Goal: Task Accomplishment & Management: Use online tool/utility

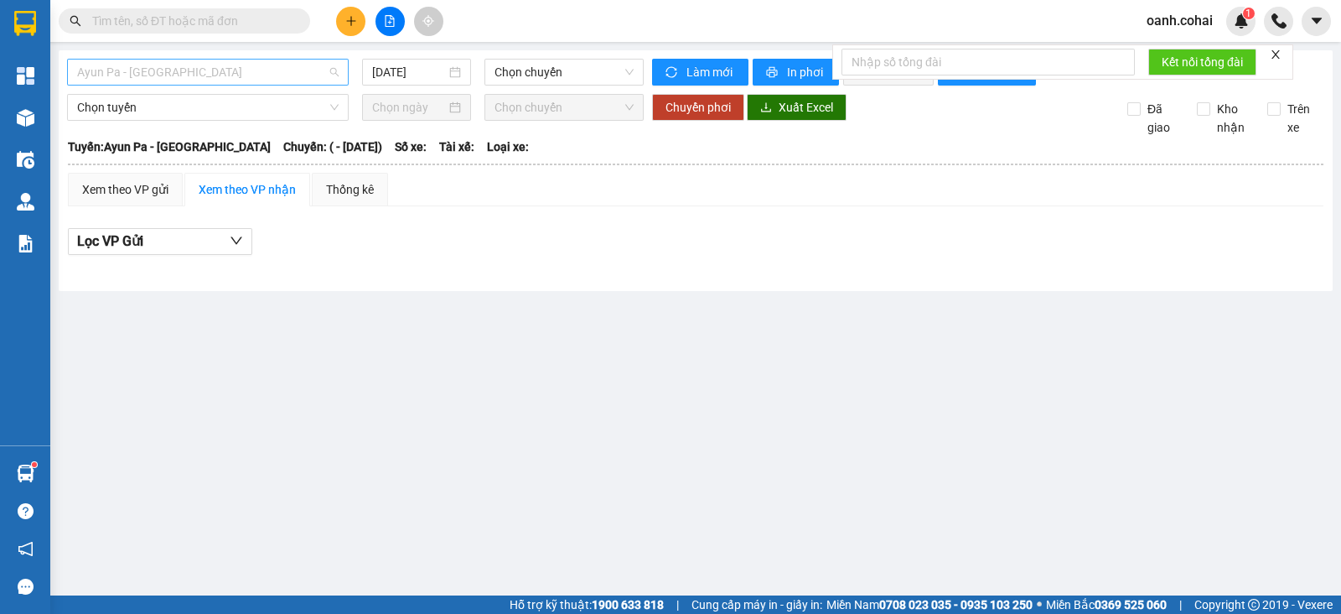
click at [305, 67] on span "Ayun Pa - [GEOGRAPHIC_DATA]" at bounding box center [208, 72] width 262 height 25
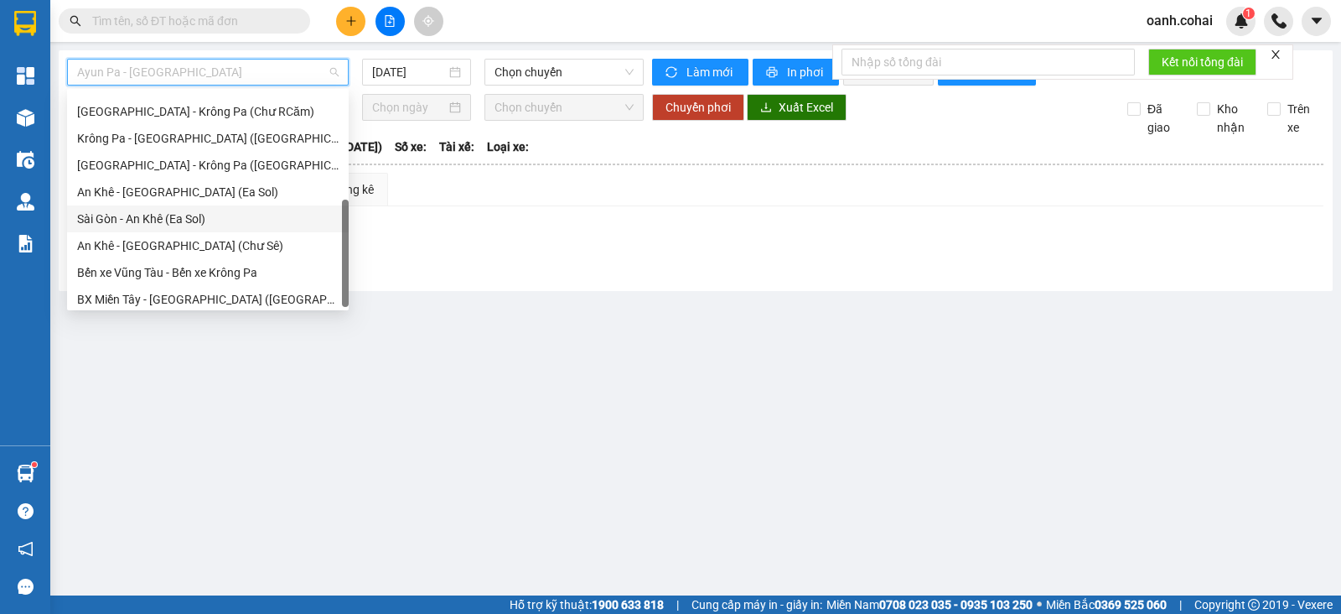
scroll to position [241, 0]
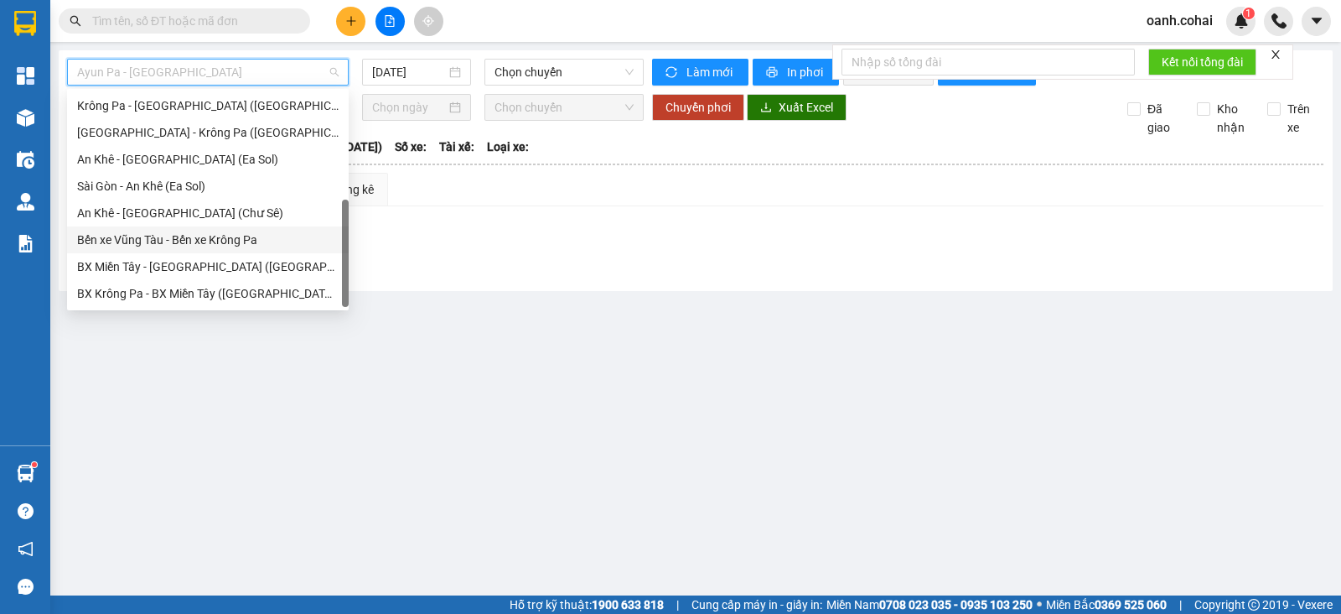
click at [203, 242] on div "Bến xe Vũng Tàu - Bến xe Krông Pa" at bounding box center [208, 240] width 262 height 18
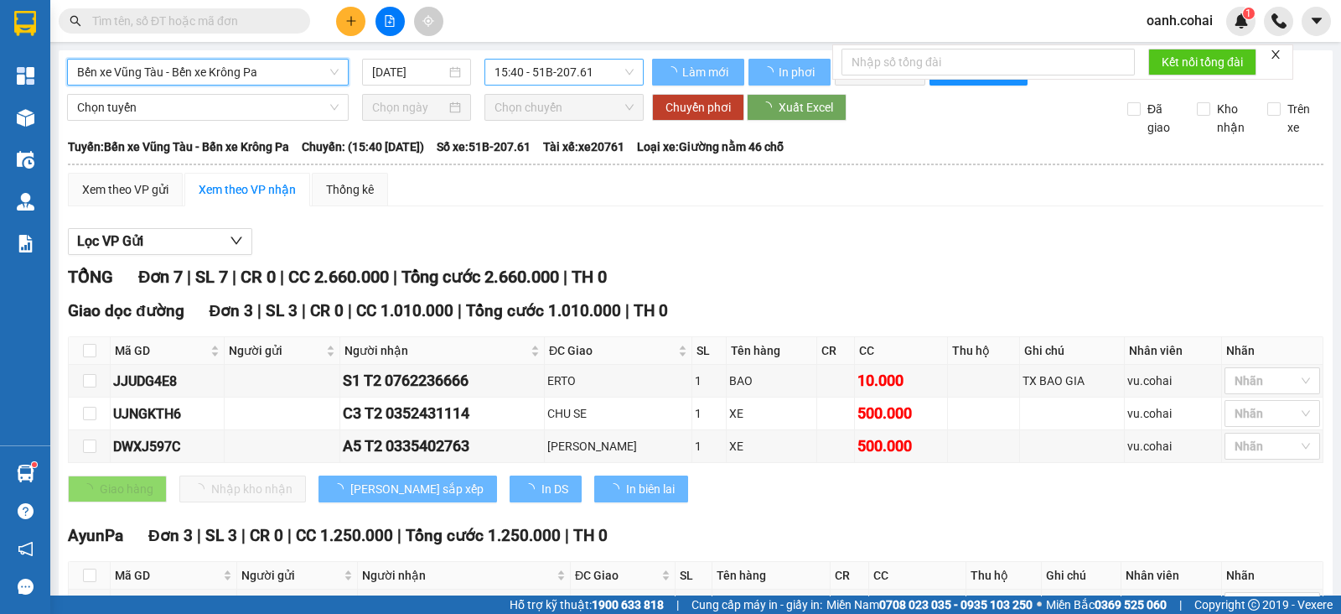
click at [428, 75] on input "[DATE]" at bounding box center [409, 72] width 75 height 18
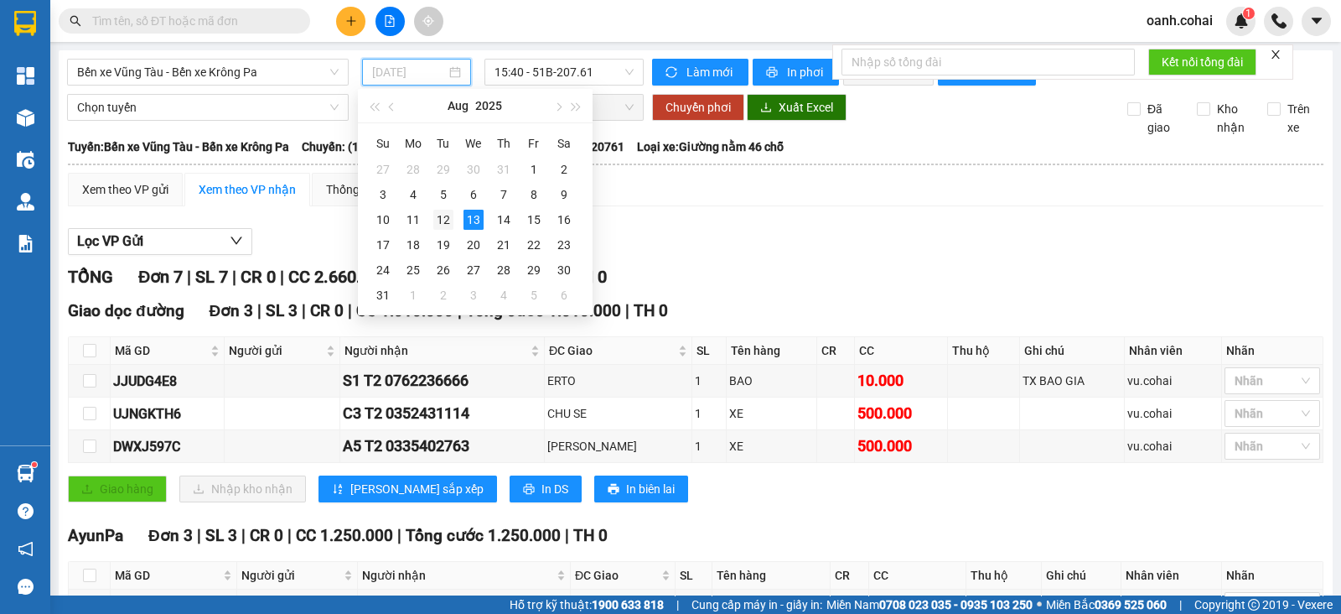
click at [444, 220] on div "12" at bounding box center [443, 220] width 20 height 20
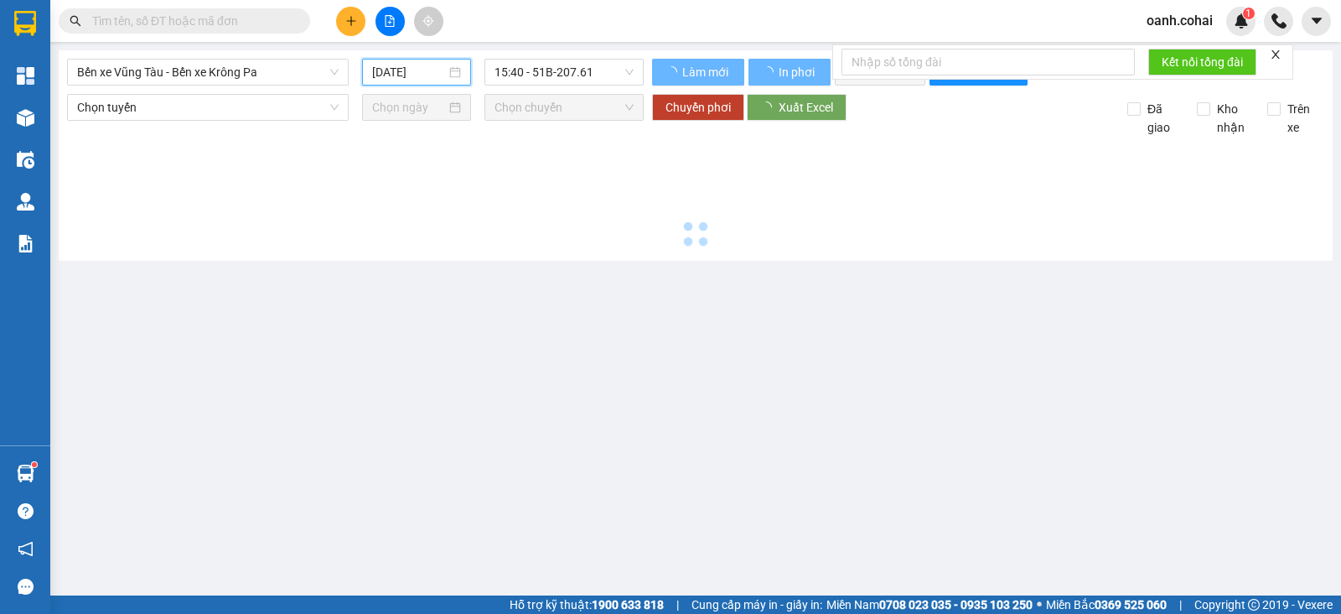
type input "[DATE]"
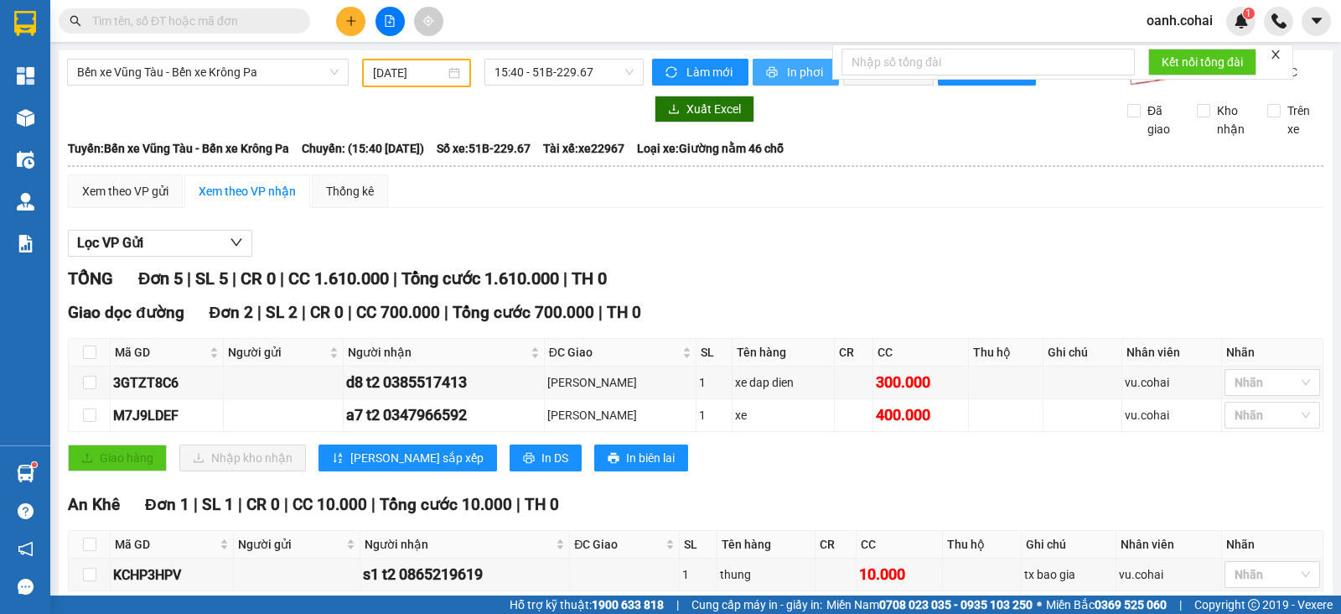
click at [788, 72] on span "In phơi" at bounding box center [806, 72] width 39 height 18
click at [277, 75] on span "Bến xe Vũng Tàu - Bến xe Krông Pa" at bounding box center [208, 72] width 262 height 25
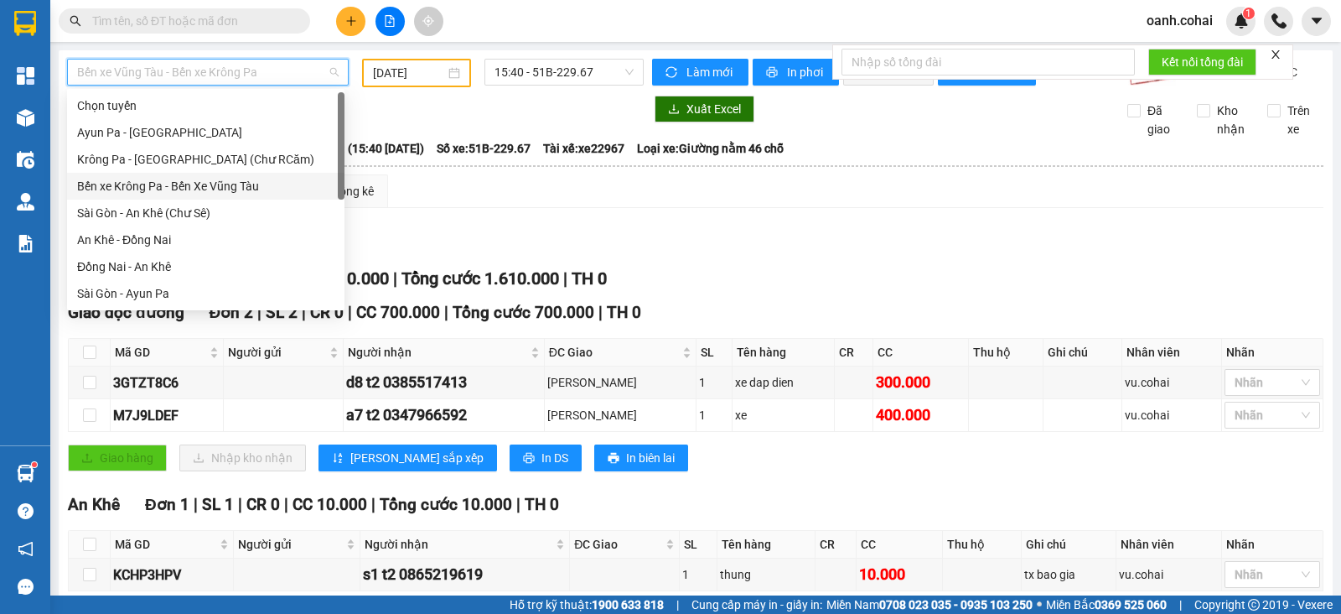
click at [239, 186] on div "Bến xe Krông Pa - Bến Xe Vũng Tàu" at bounding box center [205, 186] width 257 height 18
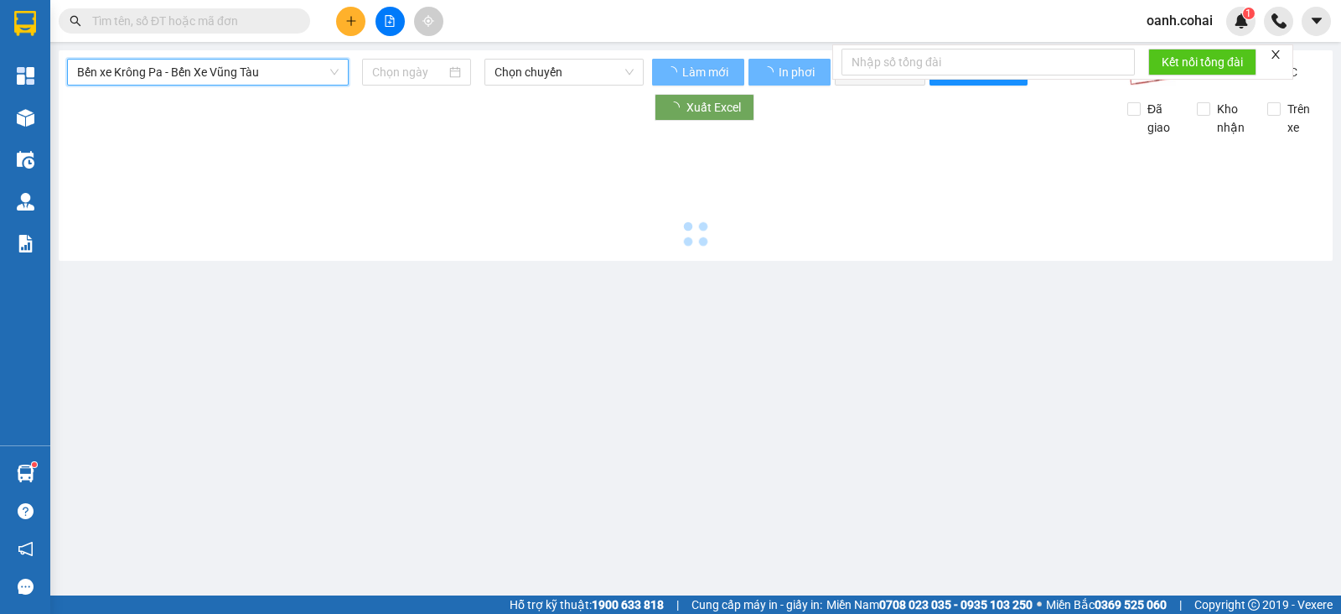
type input "[DATE]"
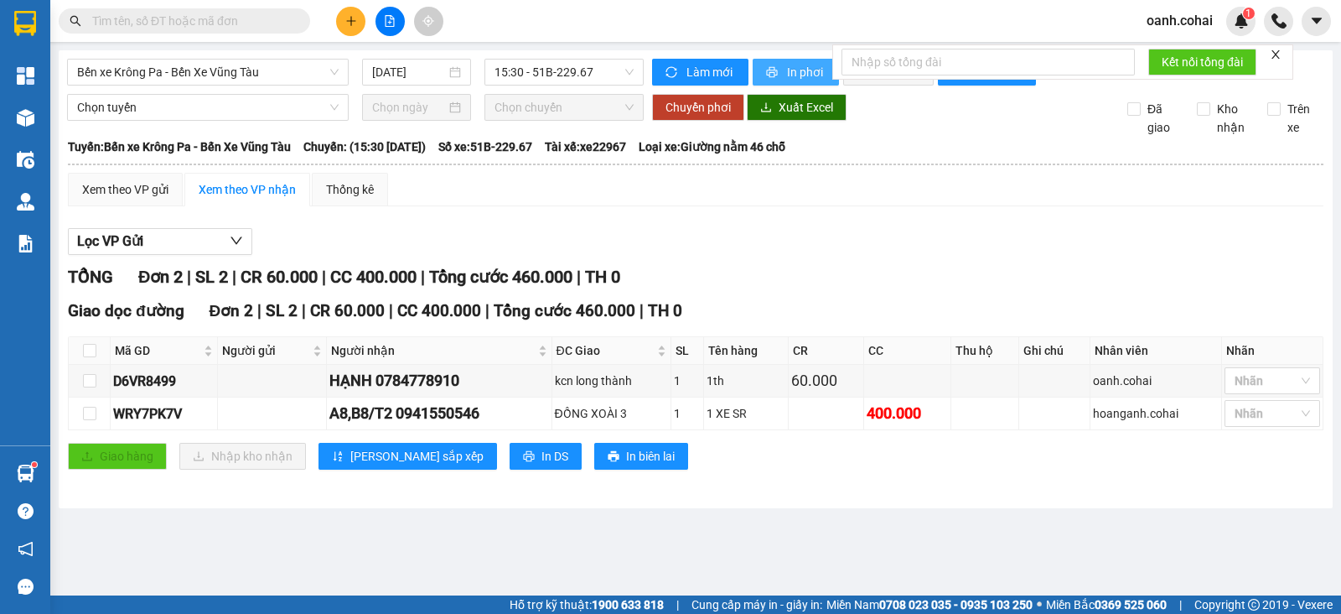
click at [811, 69] on span "In phơi" at bounding box center [806, 72] width 39 height 18
click at [849, 521] on main "Bến xe Krông Pa - Bến Xe Vũng Tàu [DATE] 15:30 - 51B-229.67 Làm mới In phơi In …" at bounding box center [670, 297] width 1341 height 595
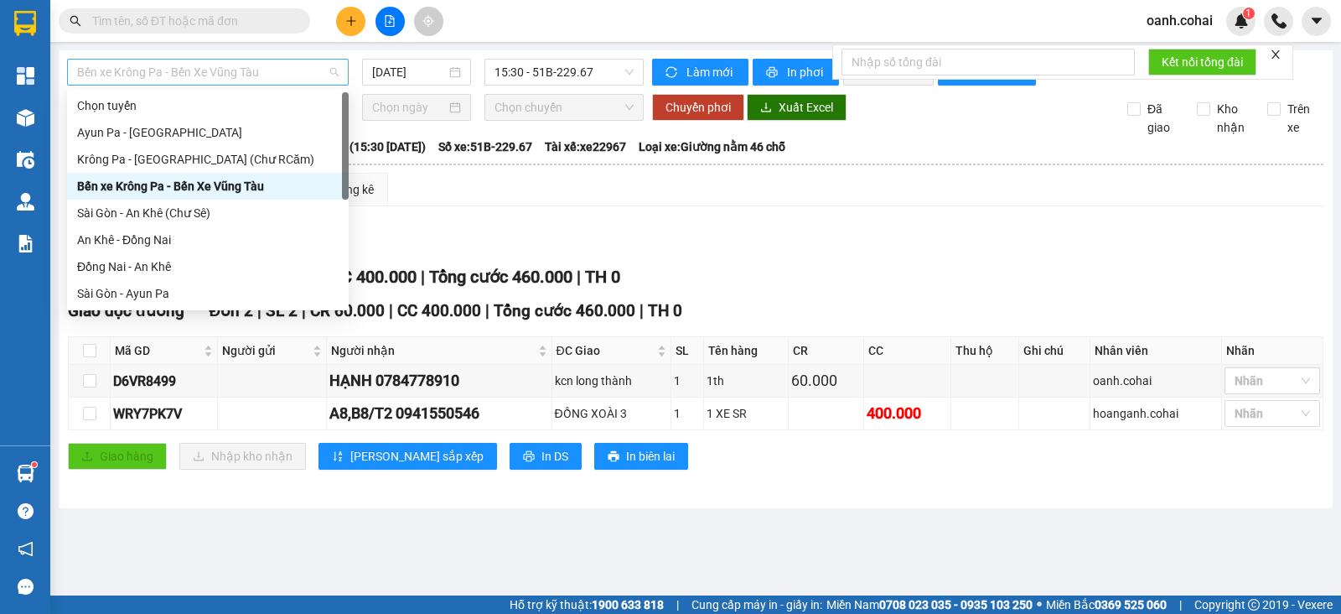
click at [281, 79] on span "Bến xe Krông Pa - Bến Xe Vũng Tàu" at bounding box center [208, 72] width 262 height 25
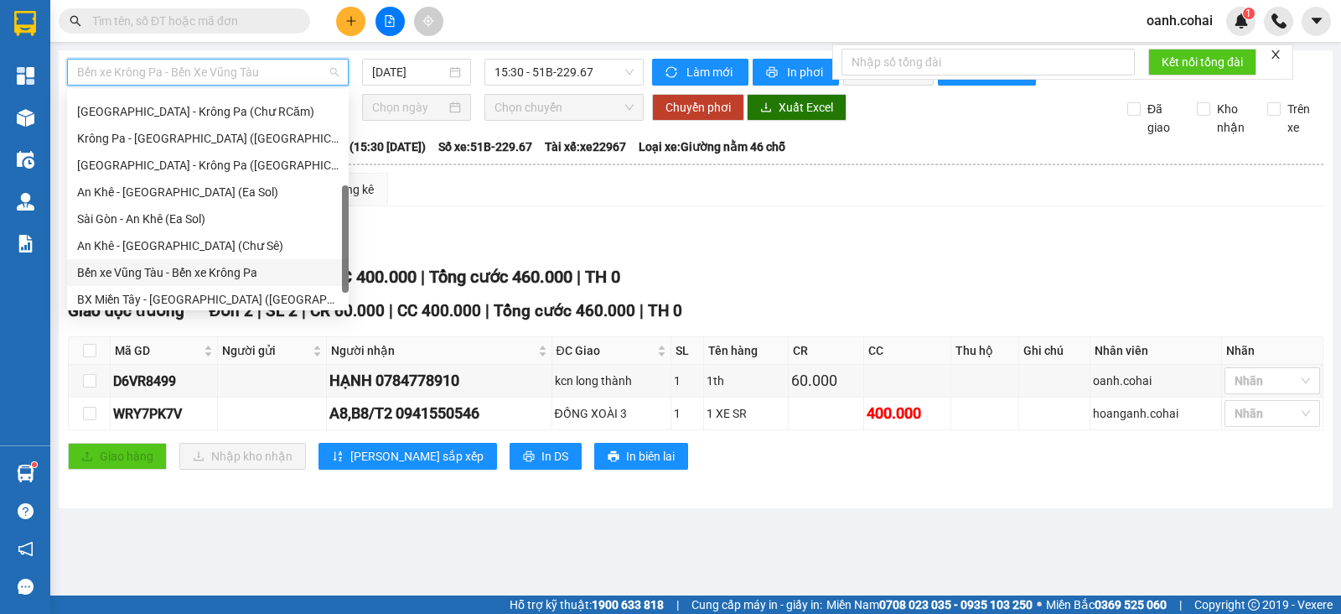
scroll to position [241, 0]
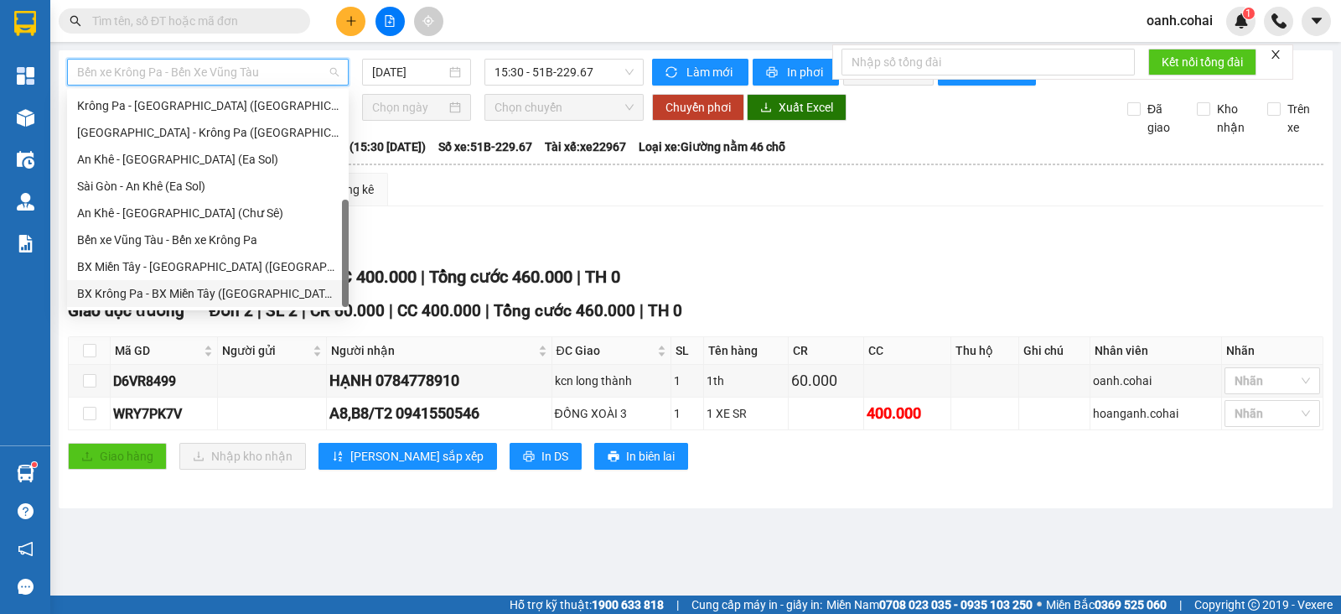
click at [219, 294] on div "BX Krông Pa - BX Miền Tây ([GEOGRAPHIC_DATA] - [GEOGRAPHIC_DATA])" at bounding box center [208, 293] width 262 height 18
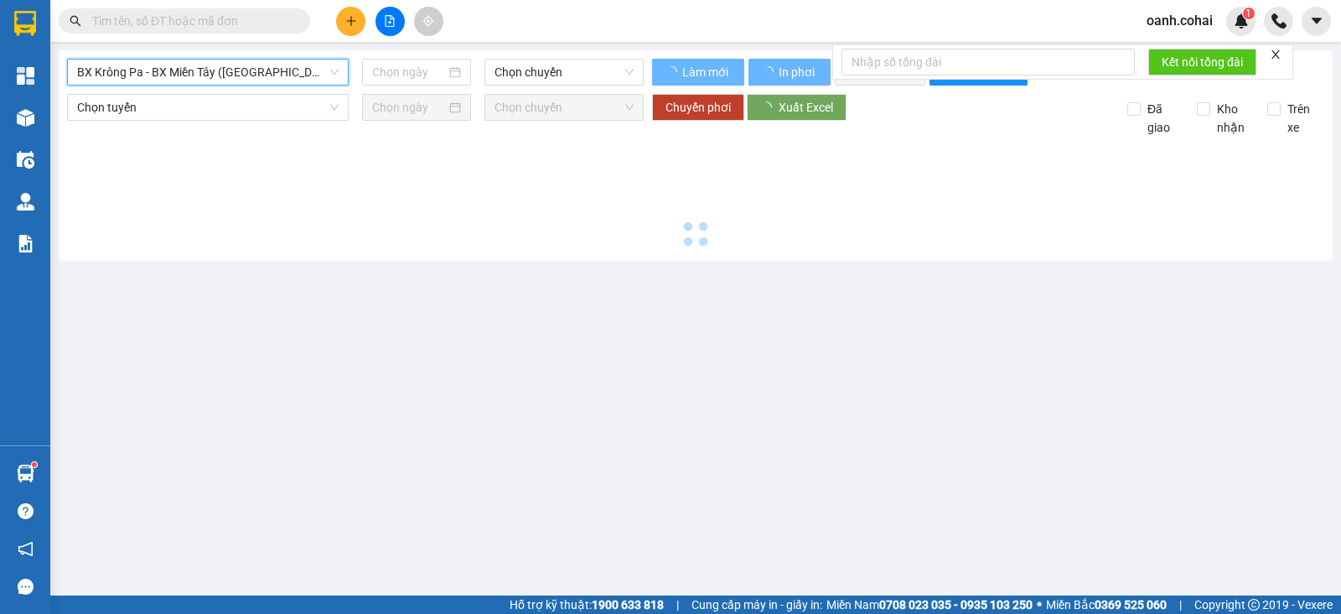
type input "[DATE]"
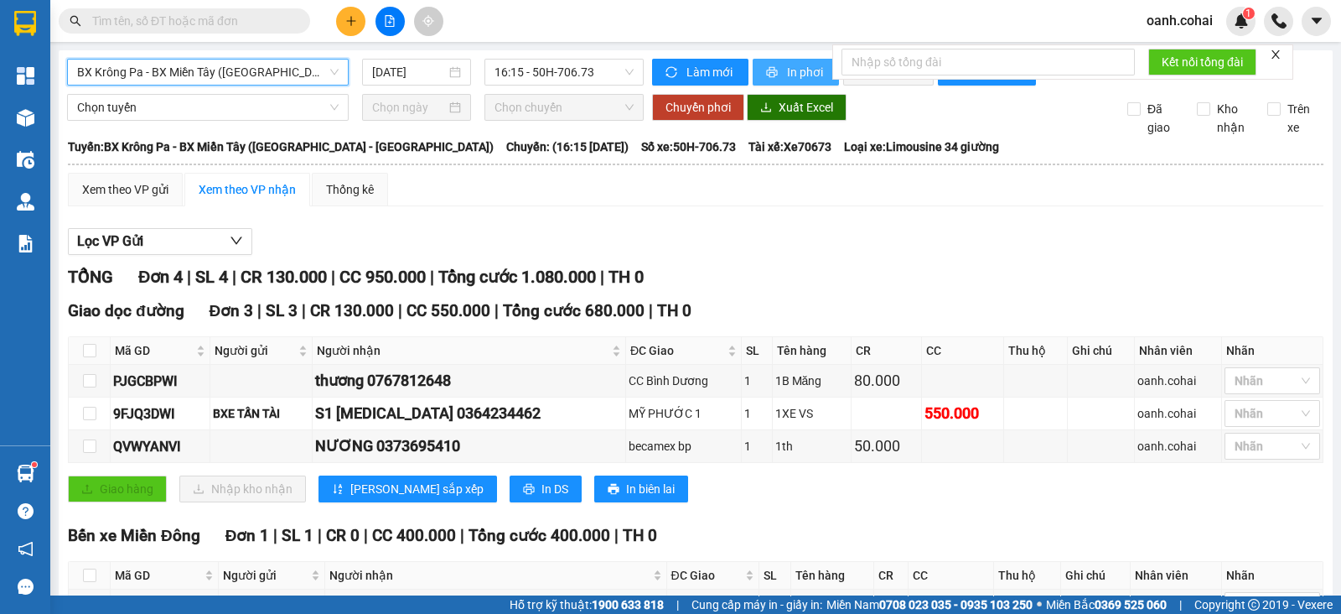
click at [799, 71] on span "In phơi" at bounding box center [806, 72] width 39 height 18
click at [601, 232] on div "Xem theo VP gửi Xem theo VP nhận Thống kê Lọc VP Gửi TỔNG Đơn 4 | SL 4 | CR 13…" at bounding box center [696, 428] width 1256 height 510
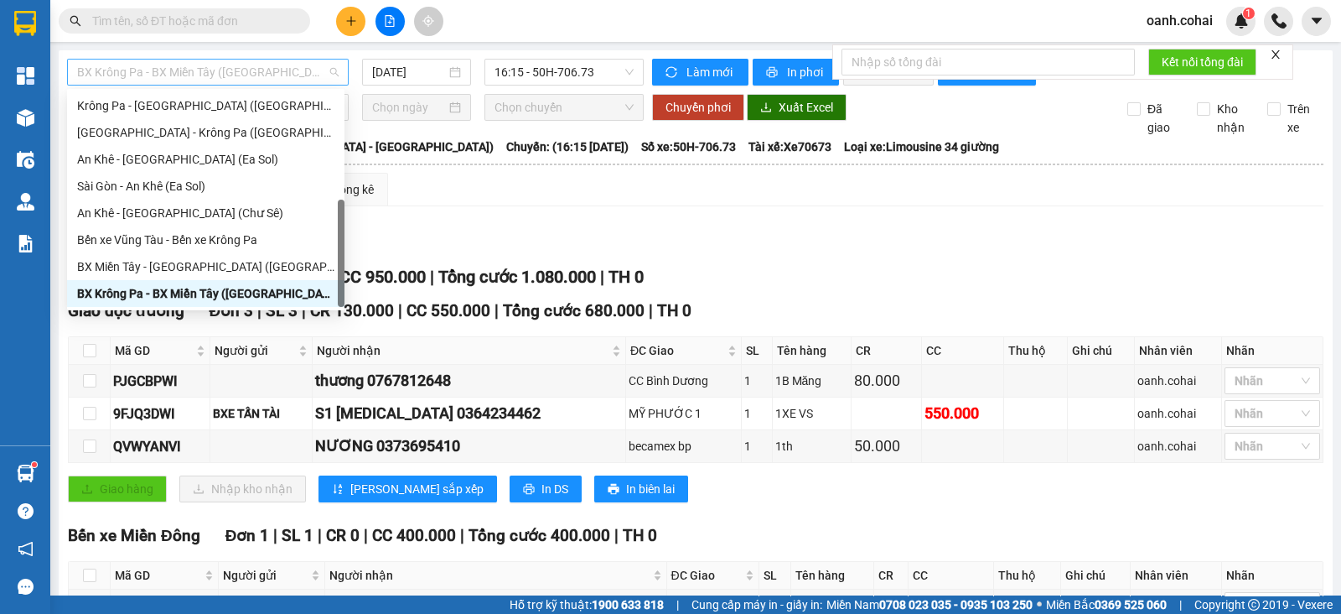
click at [272, 65] on span "BX Krông Pa - BX Miền Tây ([GEOGRAPHIC_DATA] - [GEOGRAPHIC_DATA])" at bounding box center [208, 72] width 262 height 25
click at [169, 226] on div "Bến xe Vũng Tàu - Bến xe Krông Pa" at bounding box center [206, 239] width 278 height 27
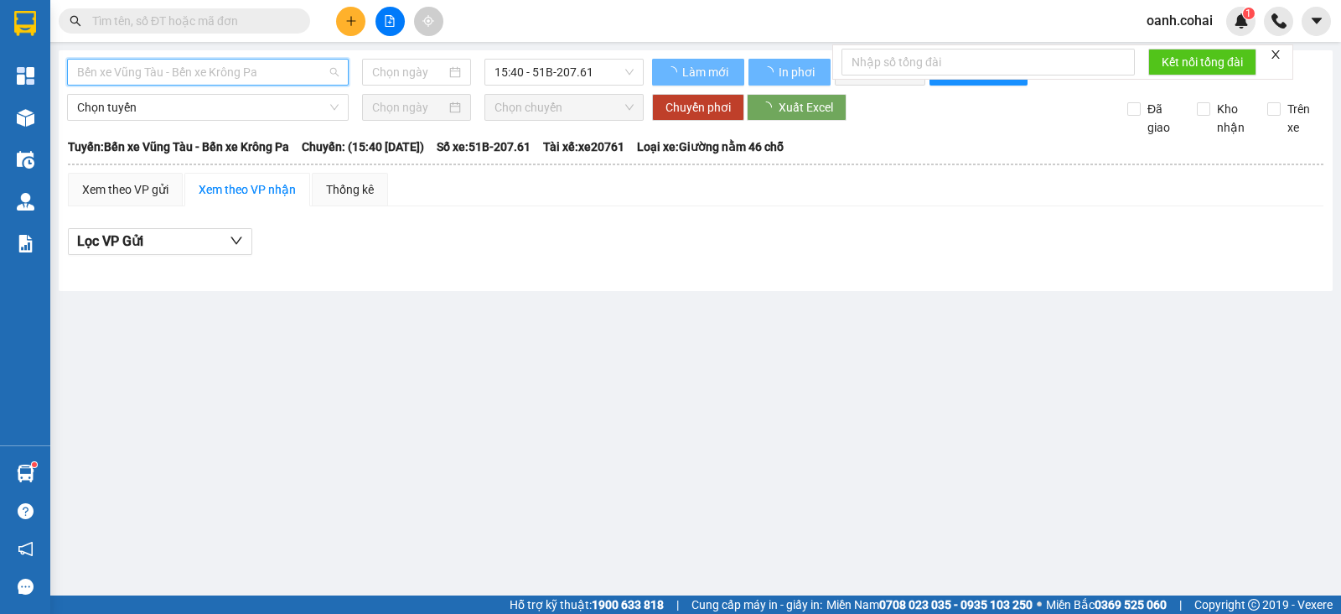
type input "[DATE]"
click at [251, 71] on span "Bến xe Vũng Tàu - Bến xe Krông Pa" at bounding box center [208, 72] width 262 height 25
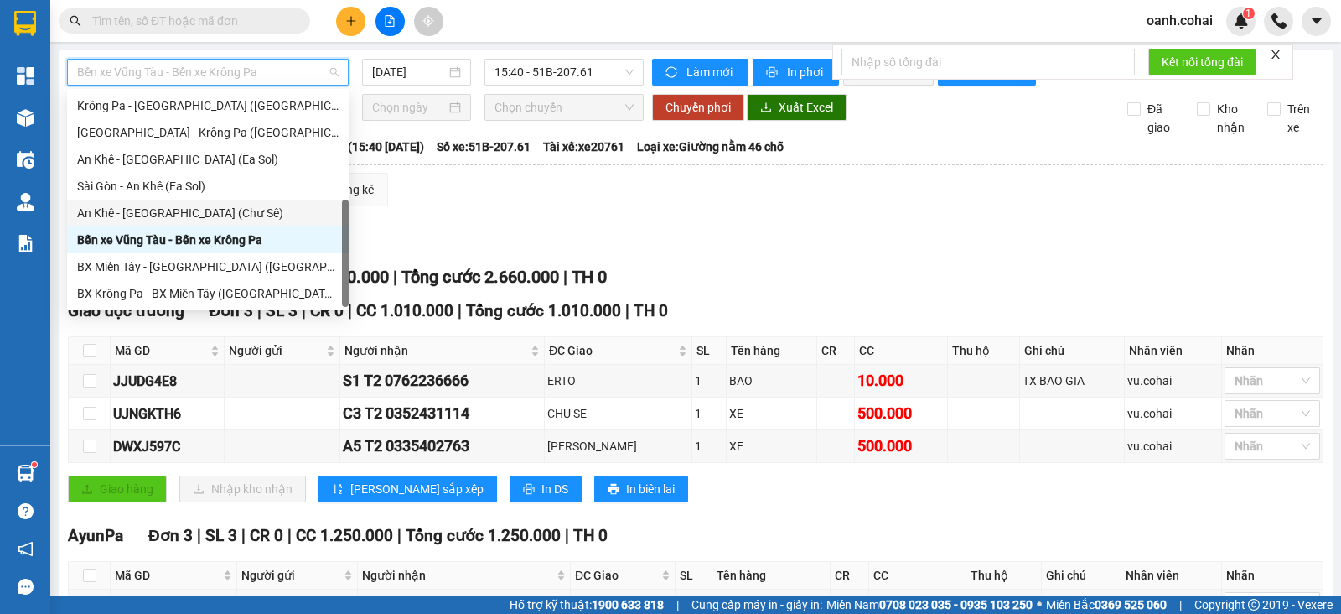
click at [179, 209] on div "An Khê - [GEOGRAPHIC_DATA] (Chư Sê)" at bounding box center [208, 213] width 262 height 18
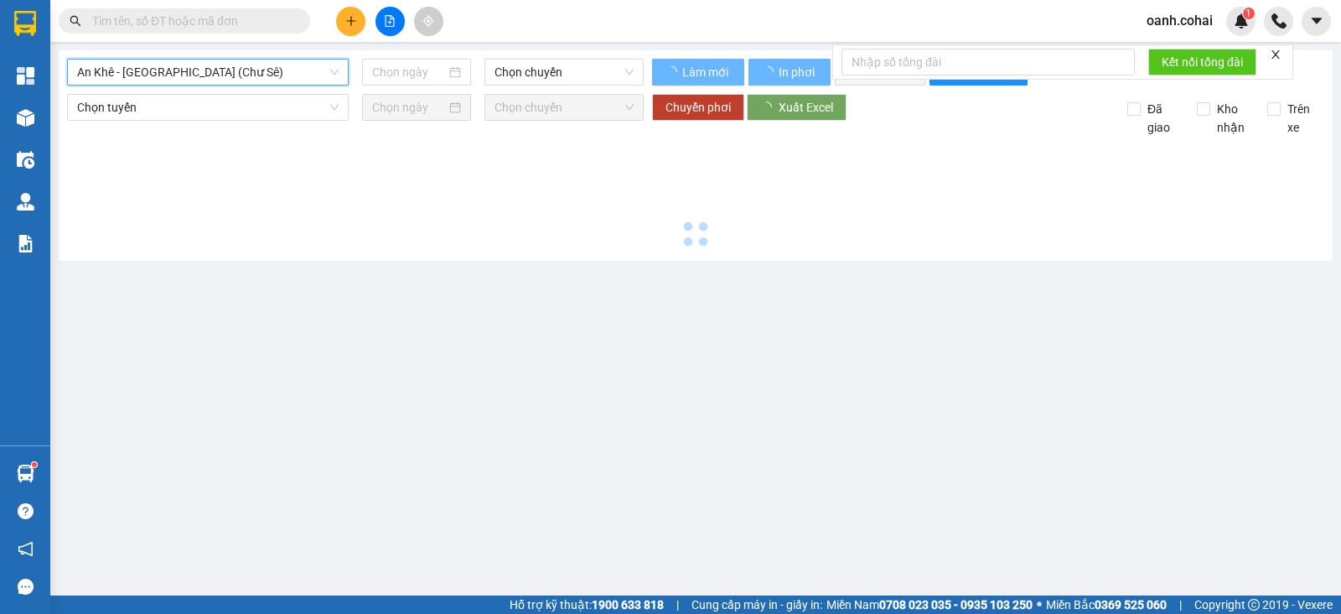
type input "[DATE]"
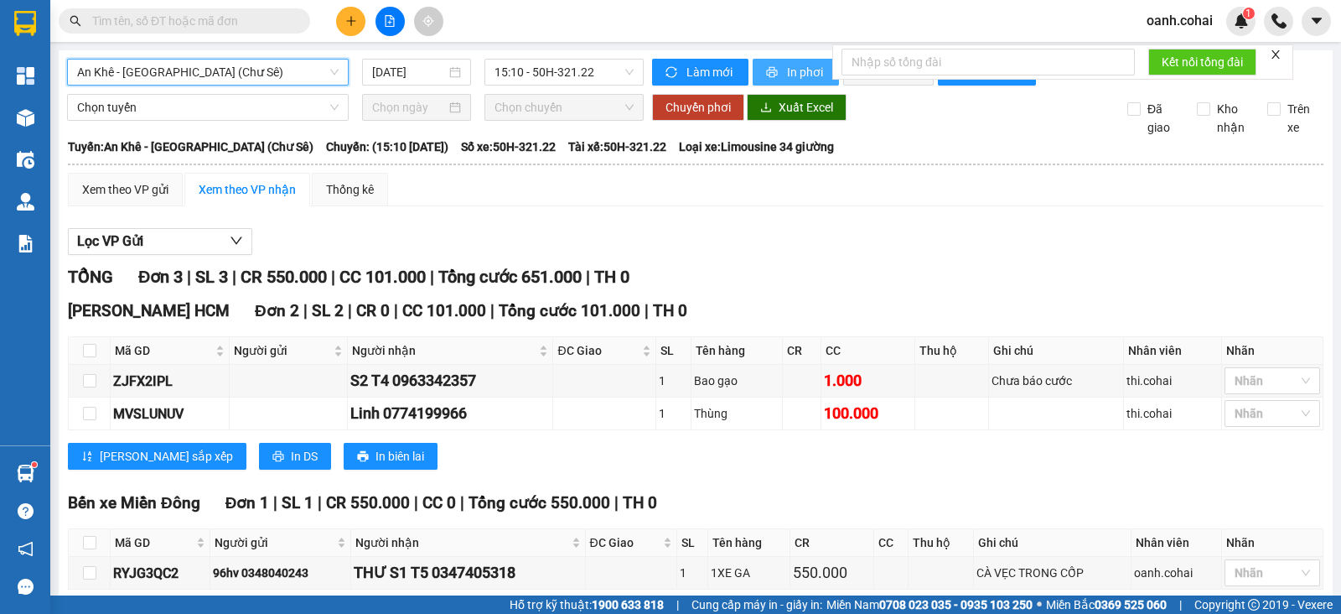
click at [787, 78] on span "In phơi" at bounding box center [806, 72] width 39 height 18
click at [1098, 256] on div at bounding box center [696, 255] width 1256 height 1
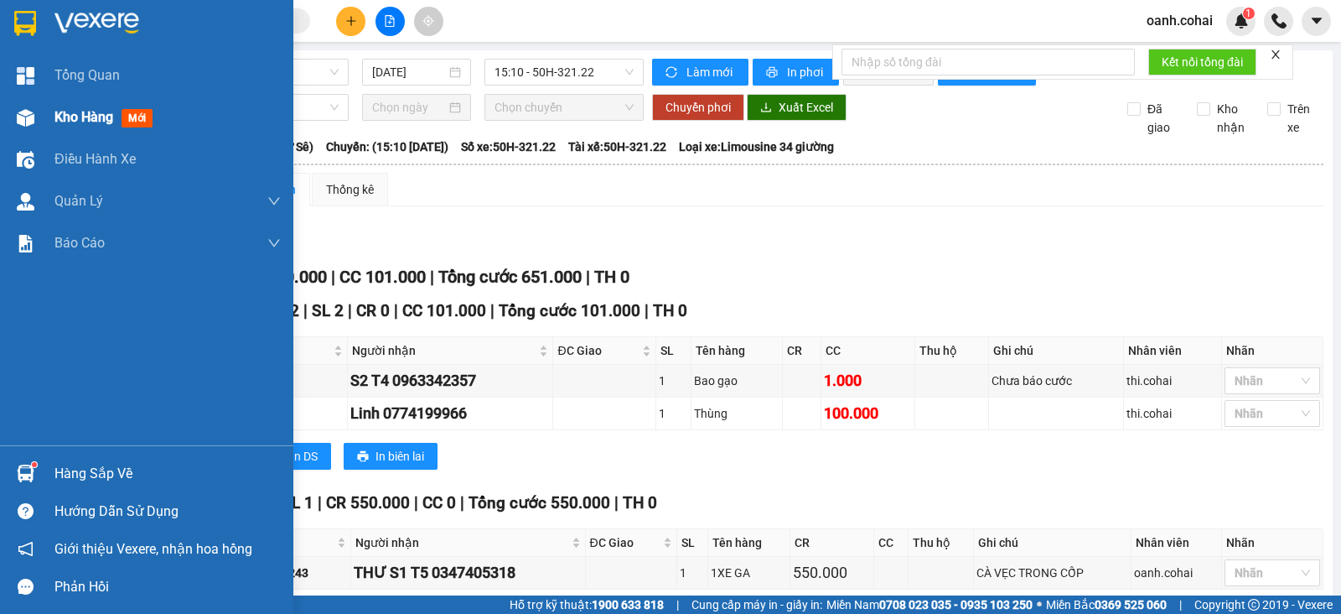
click at [88, 118] on span "Kho hàng" at bounding box center [83, 117] width 59 height 16
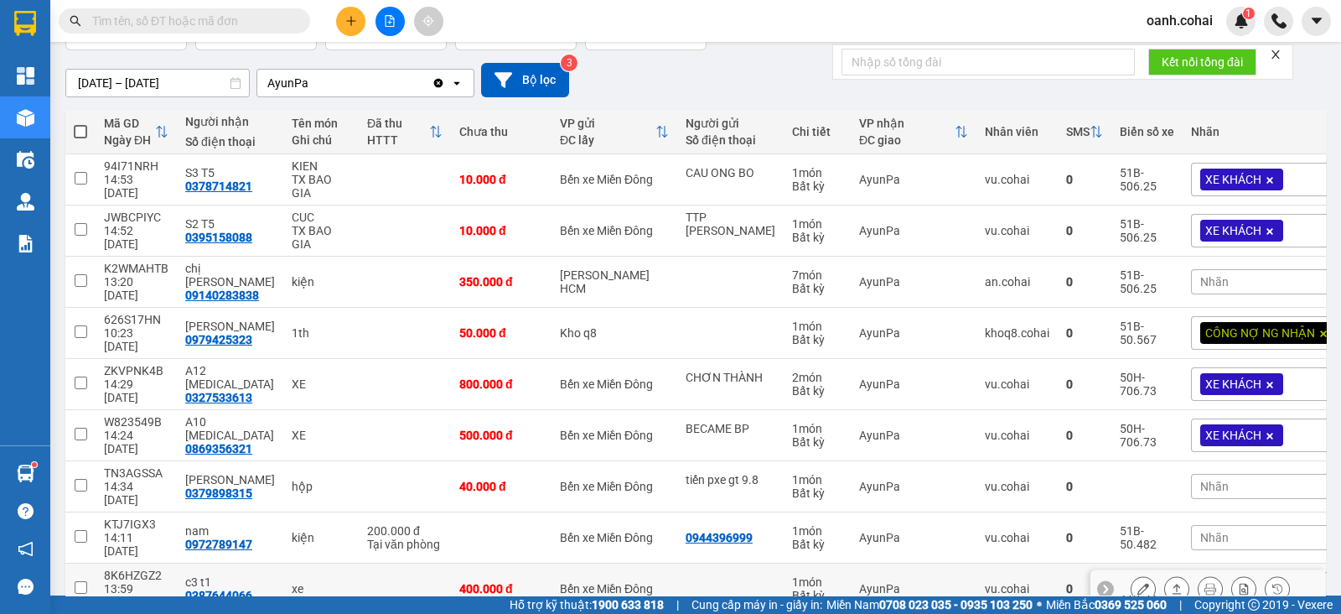
scroll to position [195, 0]
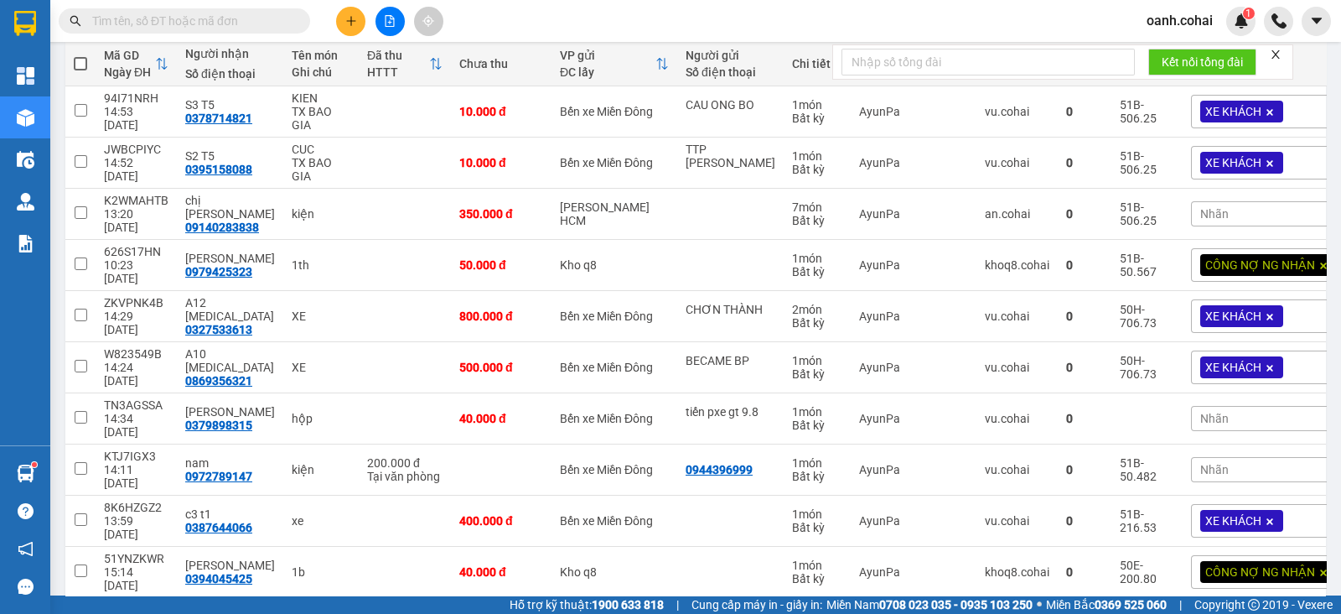
click at [1043, 612] on button "1" at bounding box center [1055, 624] width 25 height 25
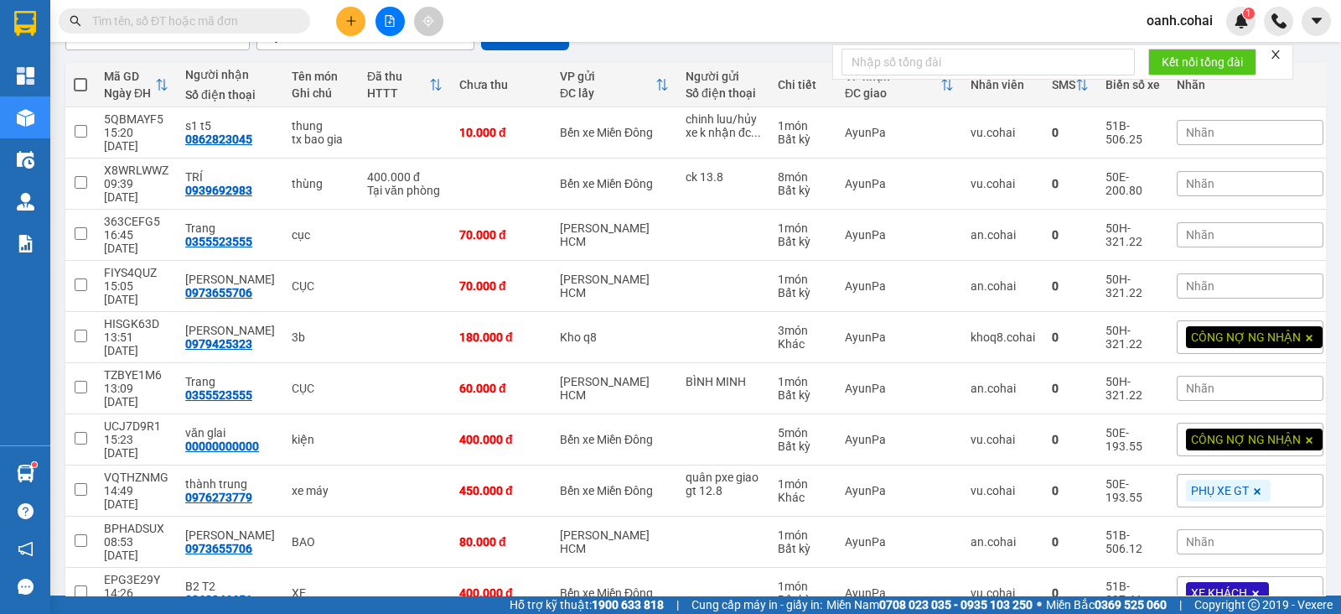
scroll to position [176, 0]
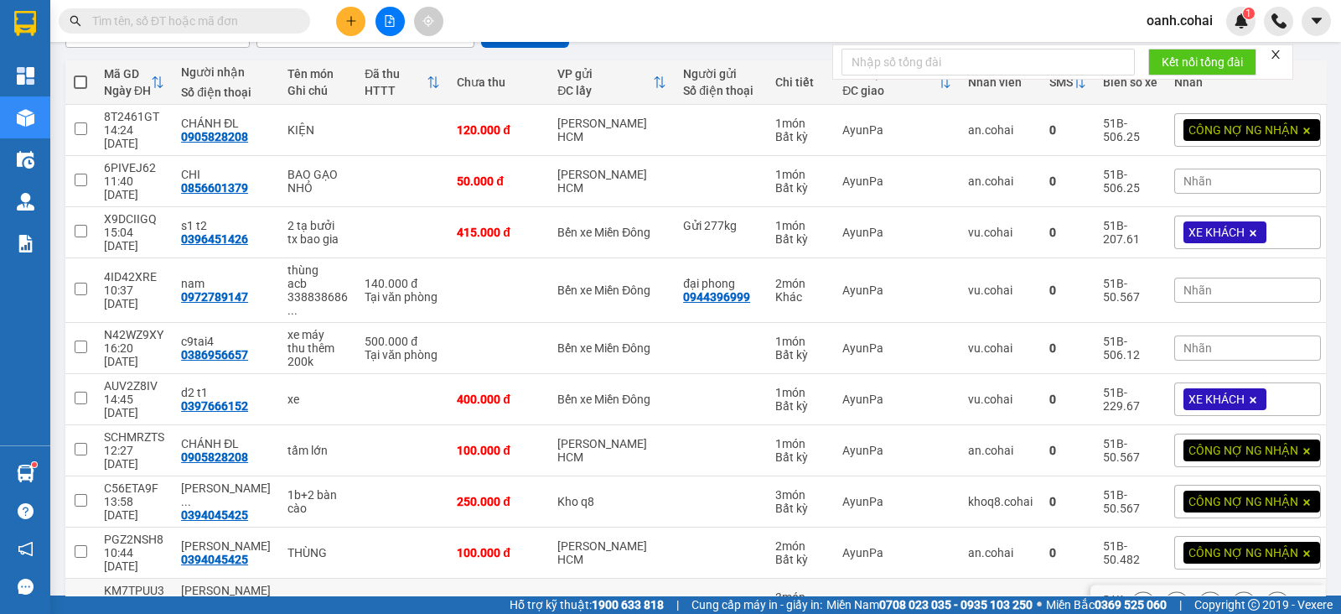
scroll to position [209, 0]
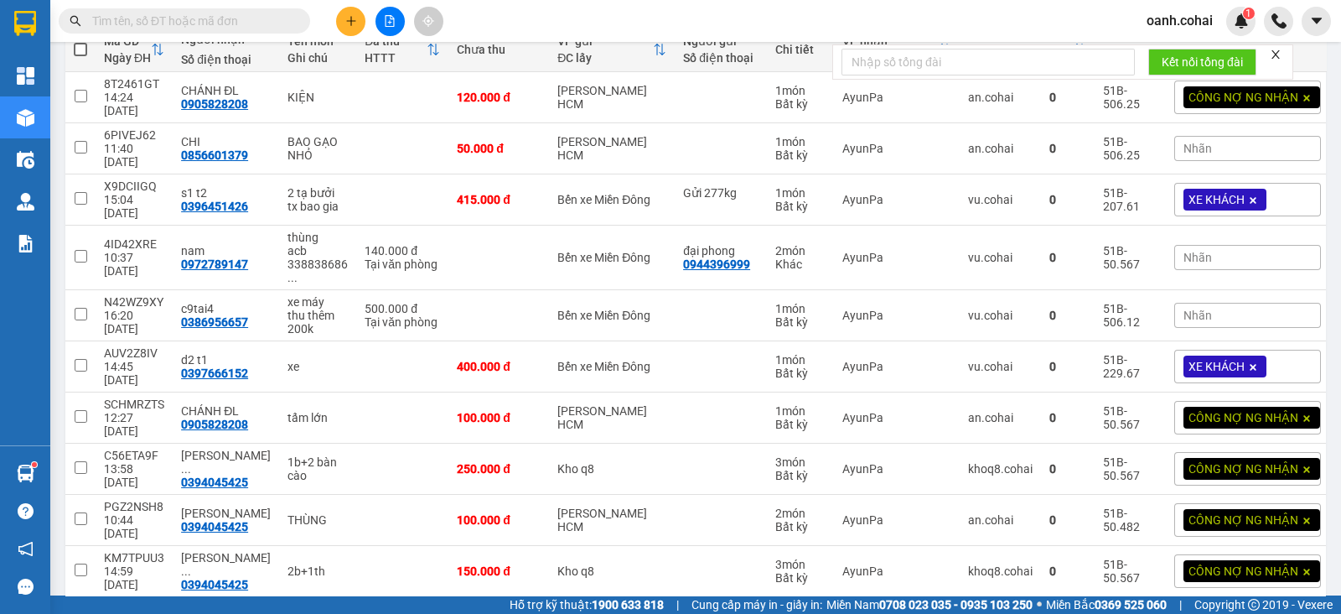
click at [1043, 611] on button "1" at bounding box center [1055, 623] width 25 height 25
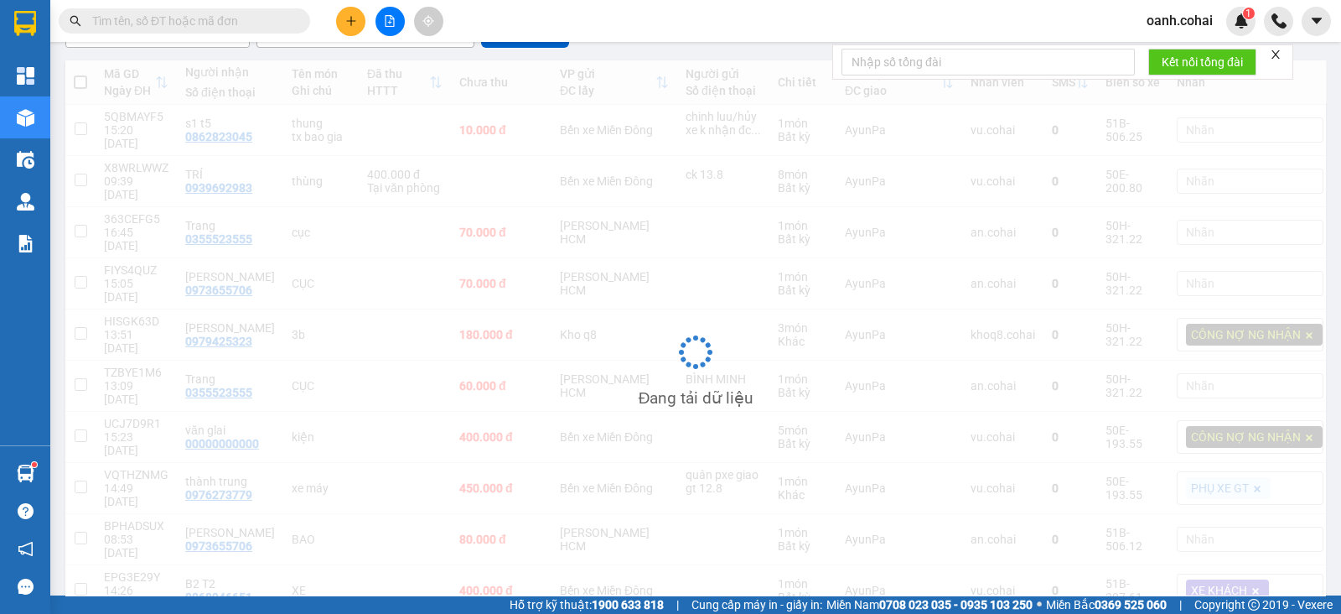
scroll to position [176, 0]
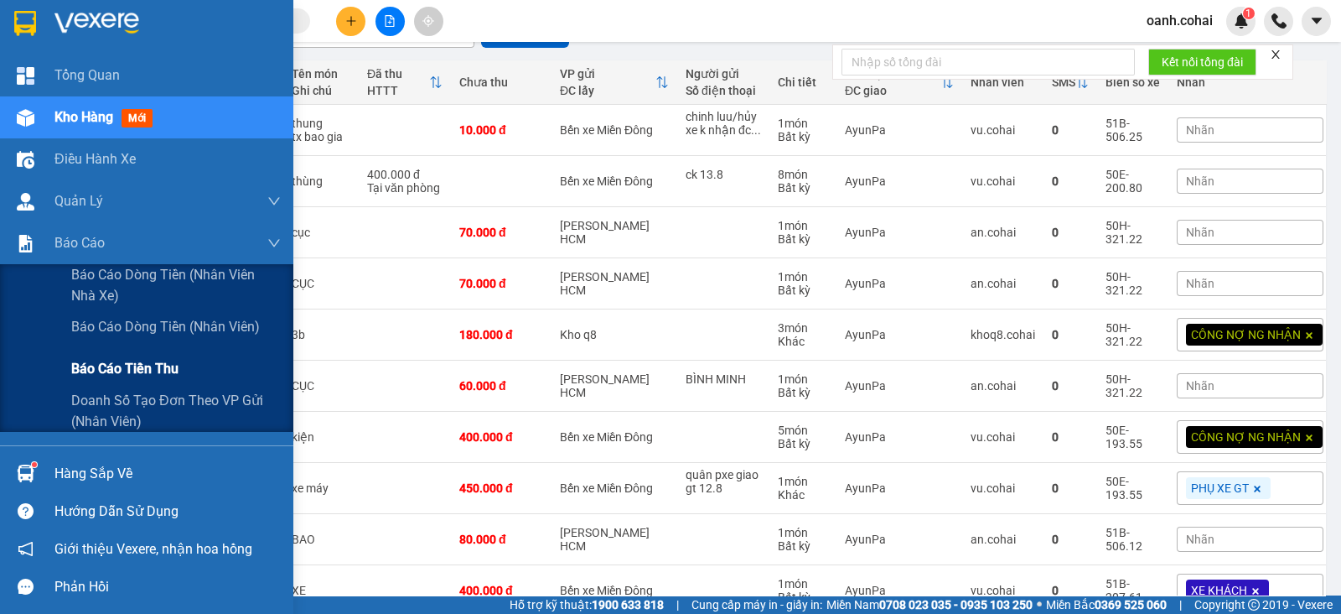
click at [141, 375] on span "Báo cáo tiền thu" at bounding box center [124, 368] width 107 height 21
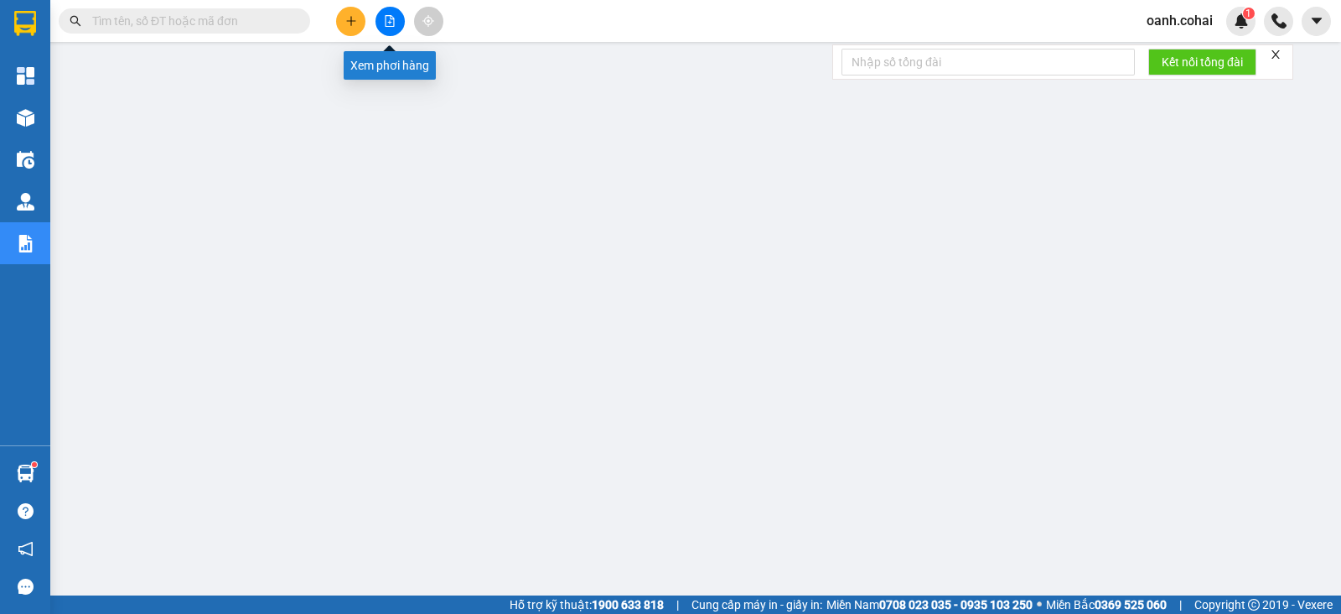
click at [392, 23] on icon "file-add" at bounding box center [390, 21] width 12 height 12
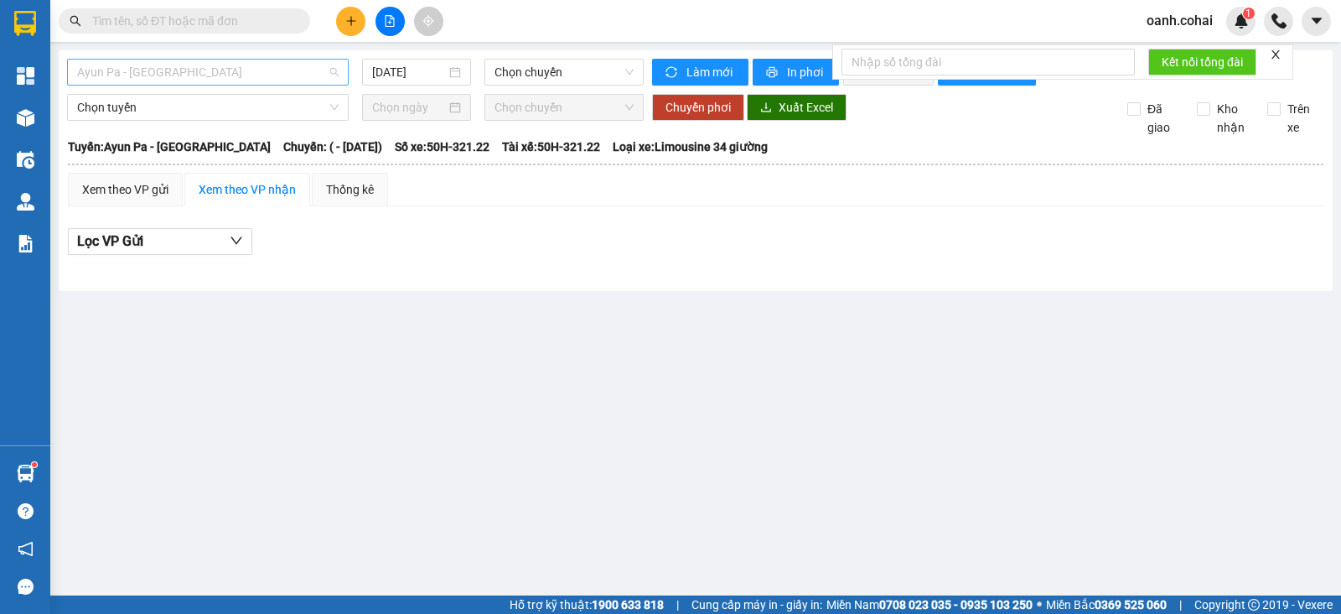
click at [272, 77] on span "Ayun Pa - [GEOGRAPHIC_DATA]" at bounding box center [208, 72] width 262 height 25
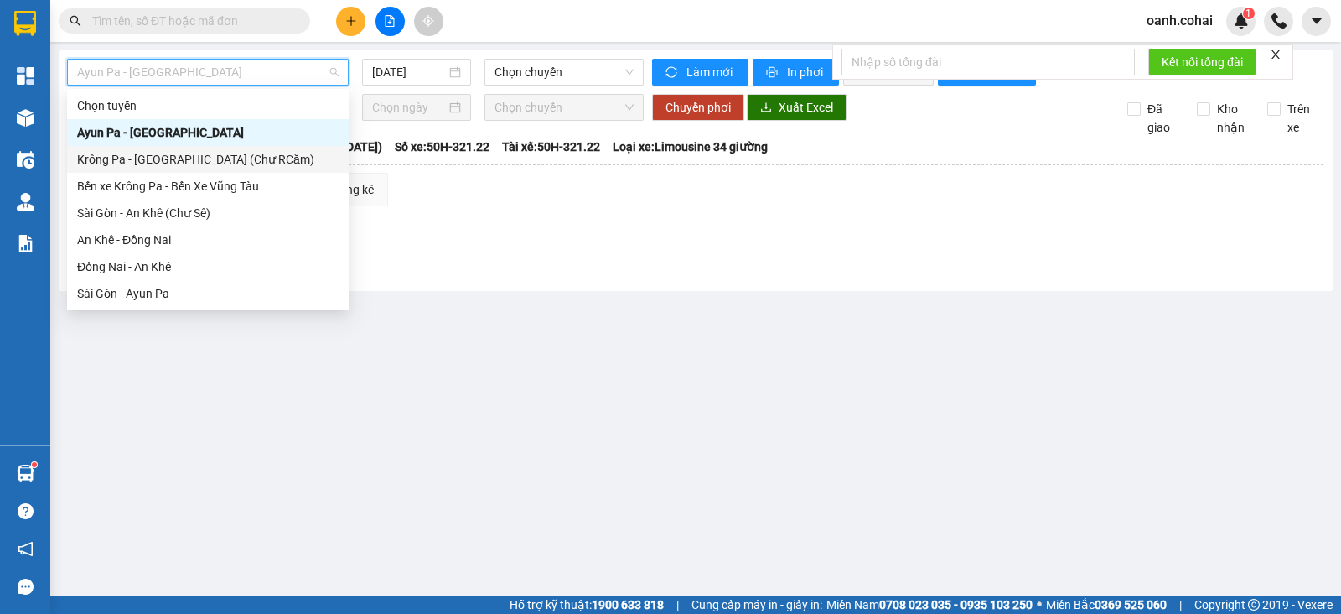
click at [210, 157] on div "Krông Pa - [GEOGRAPHIC_DATA] (Chư RCăm)" at bounding box center [208, 159] width 262 height 18
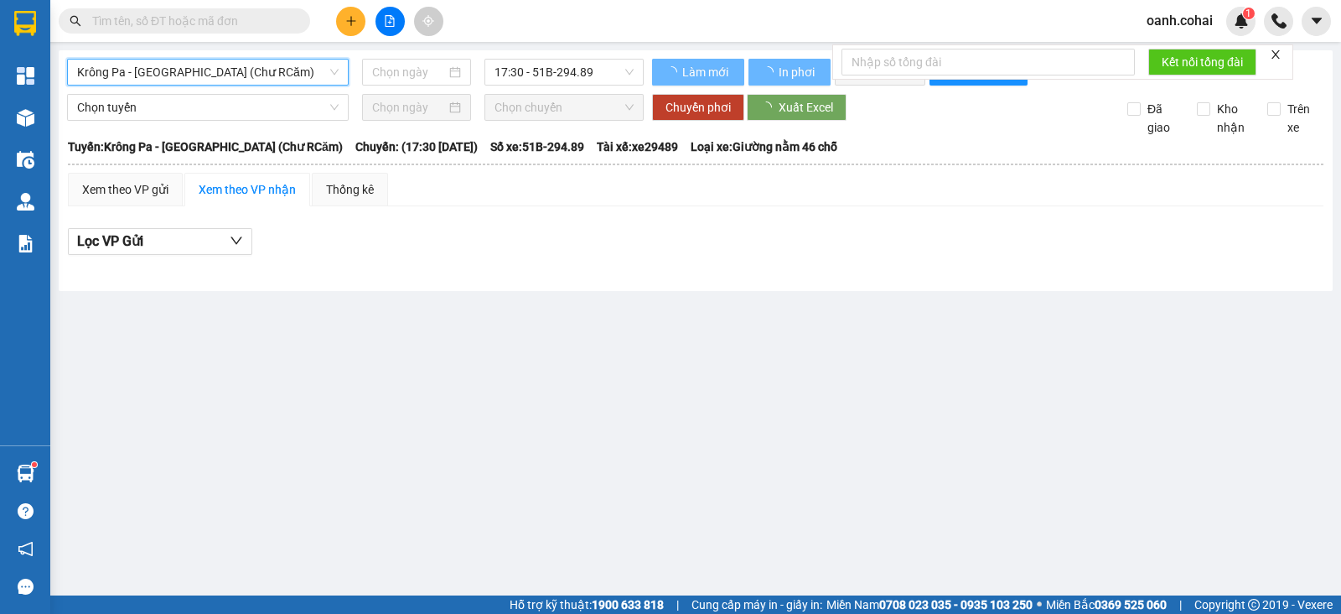
type input "[DATE]"
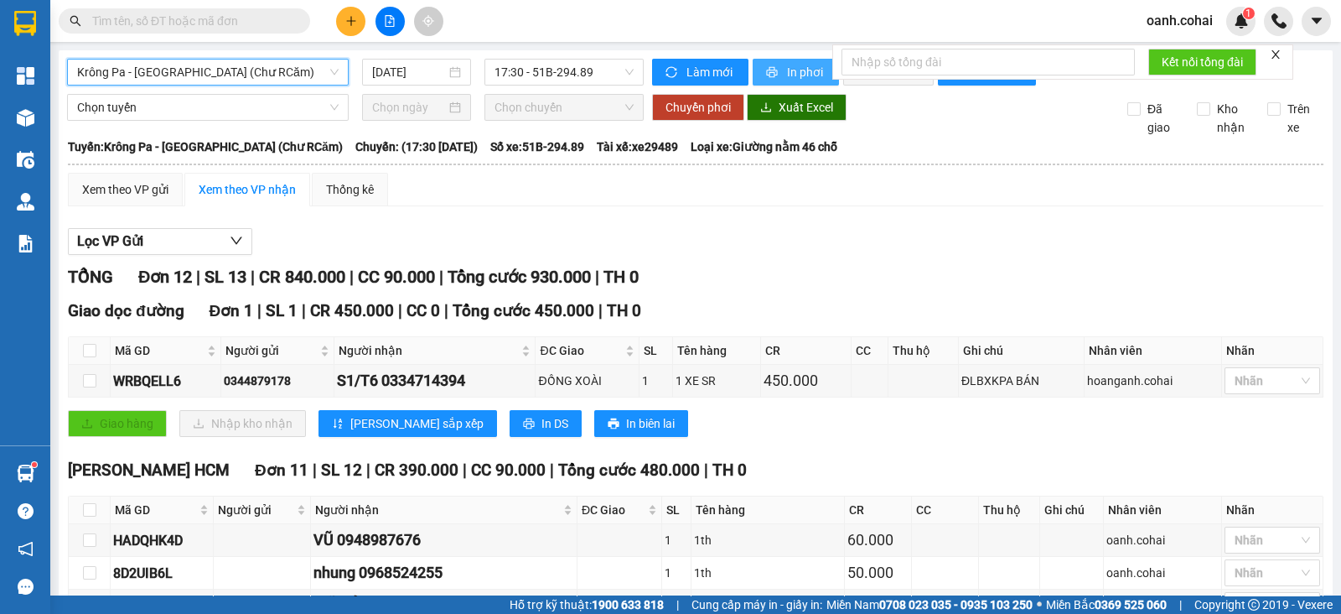
click at [766, 73] on icon "printer" at bounding box center [772, 72] width 12 height 12
click at [278, 73] on span "Krông Pa - [GEOGRAPHIC_DATA] (Chư RCăm)" at bounding box center [208, 72] width 262 height 25
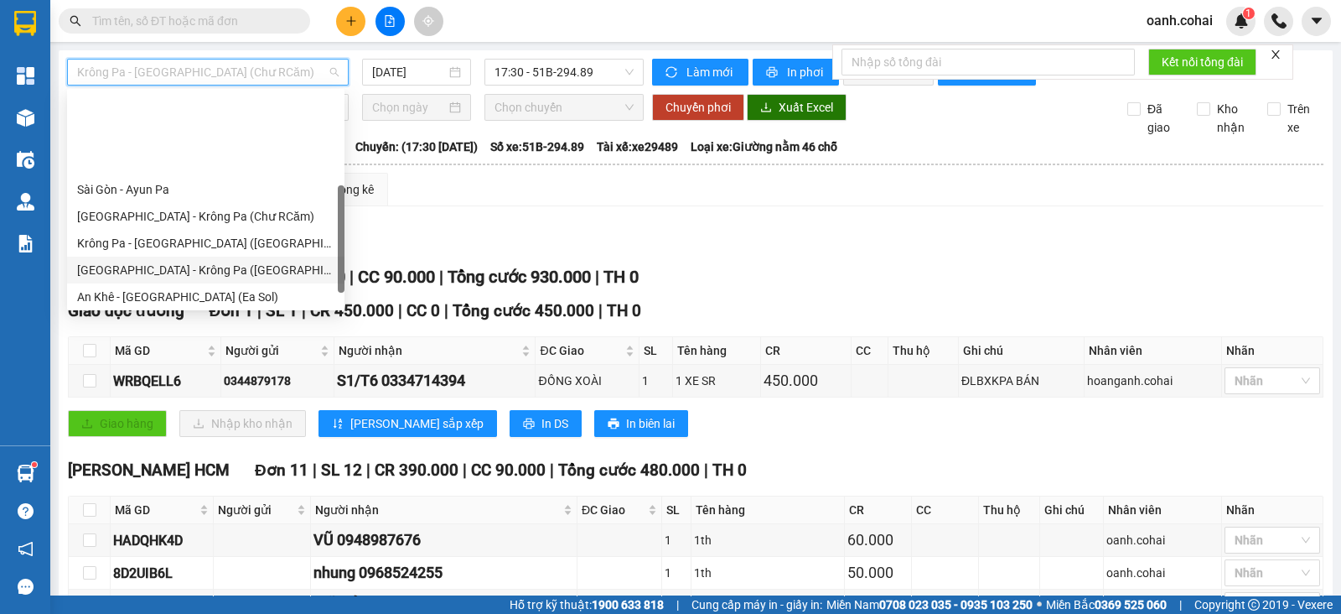
scroll to position [209, 0]
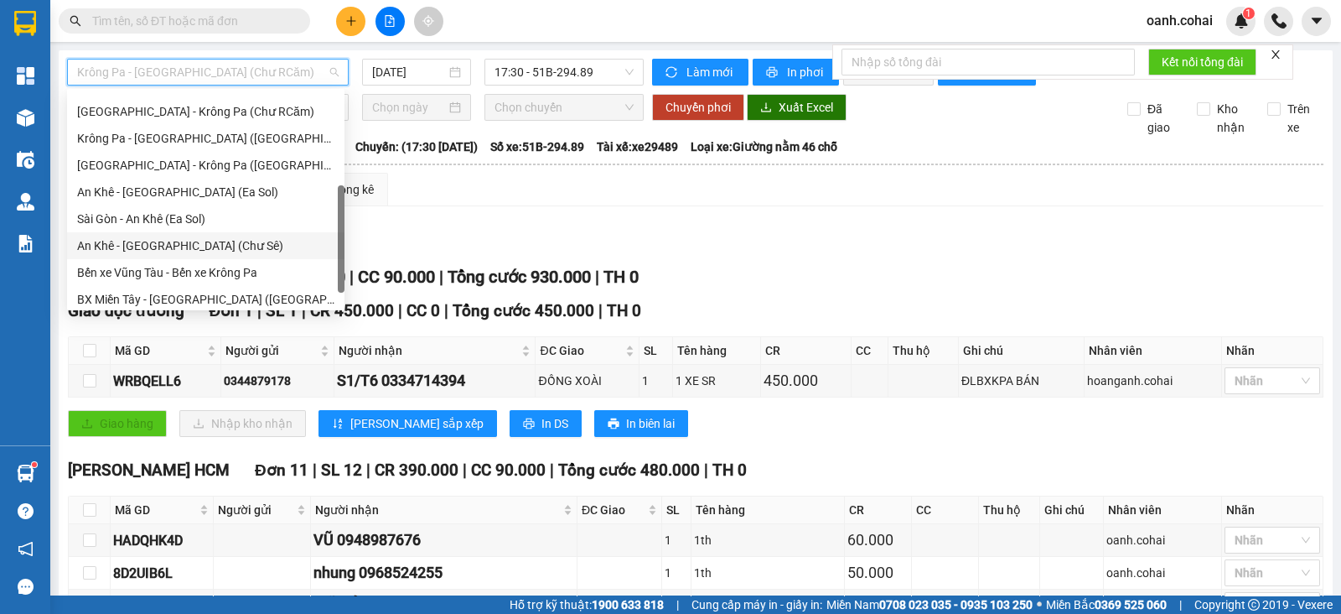
click at [161, 241] on div "An Khê - [GEOGRAPHIC_DATA] (Chư Sê)" at bounding box center [205, 245] width 257 height 18
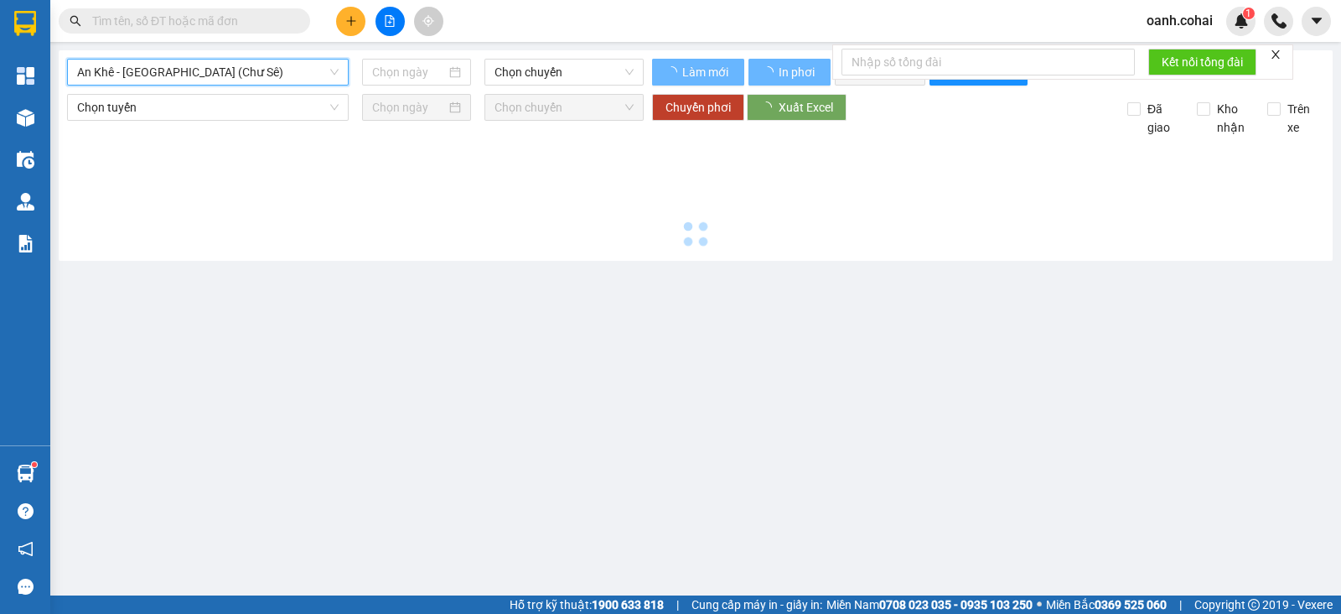
type input "[DATE]"
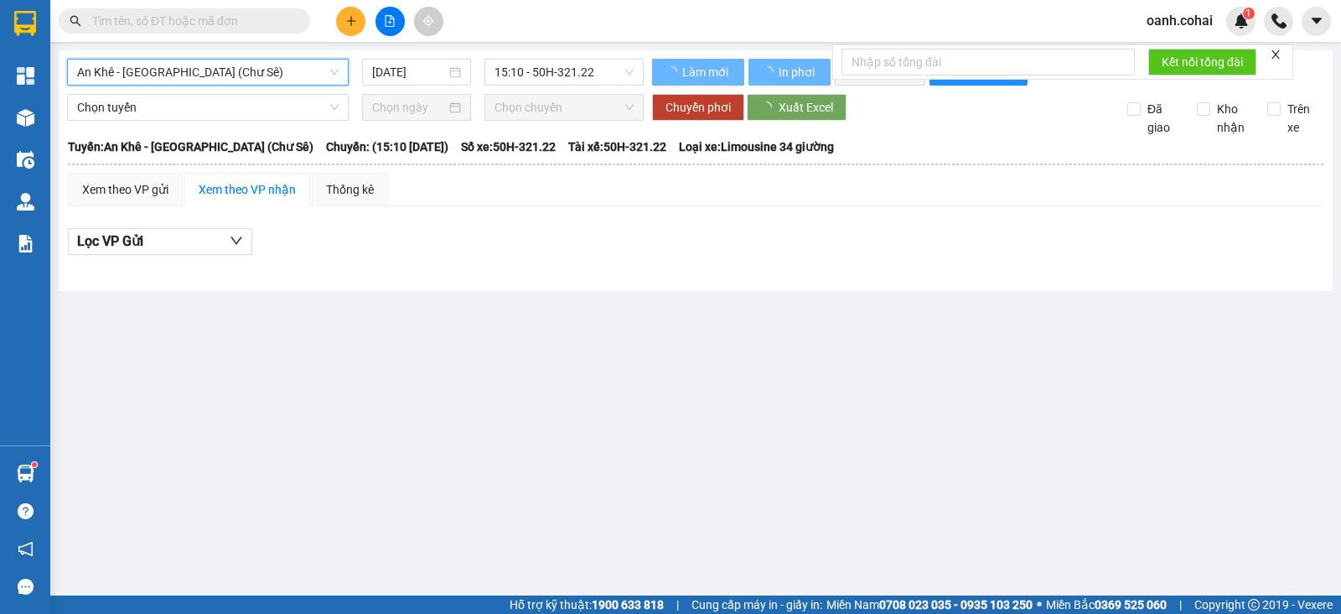
click at [538, 71] on span "15:10 - 50H-321.22" at bounding box center [564, 72] width 138 height 25
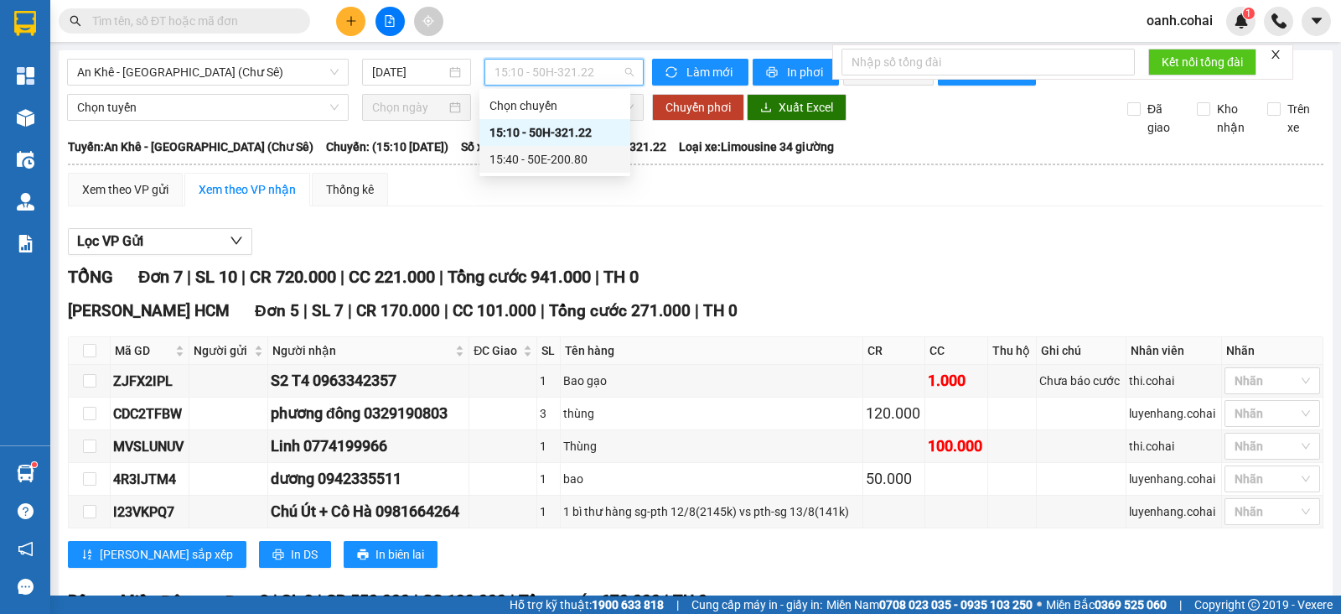
click at [567, 164] on div "15:40 - 50E-200.80" at bounding box center [555, 159] width 131 height 18
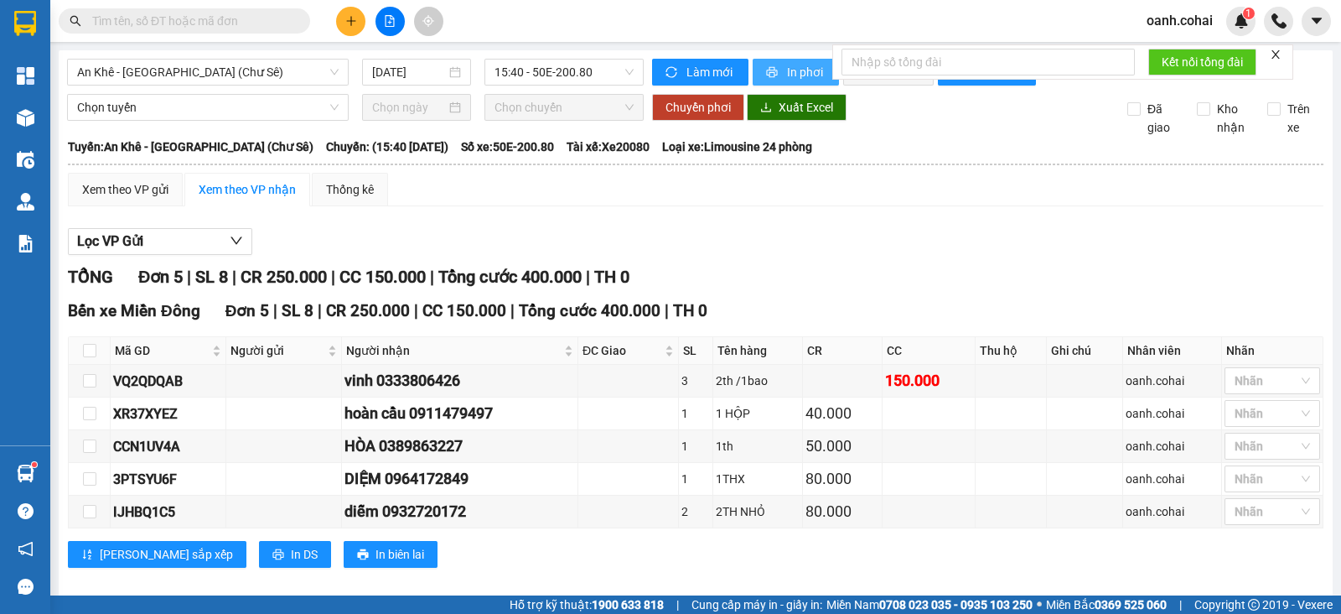
click at [767, 73] on icon "printer" at bounding box center [772, 72] width 12 height 12
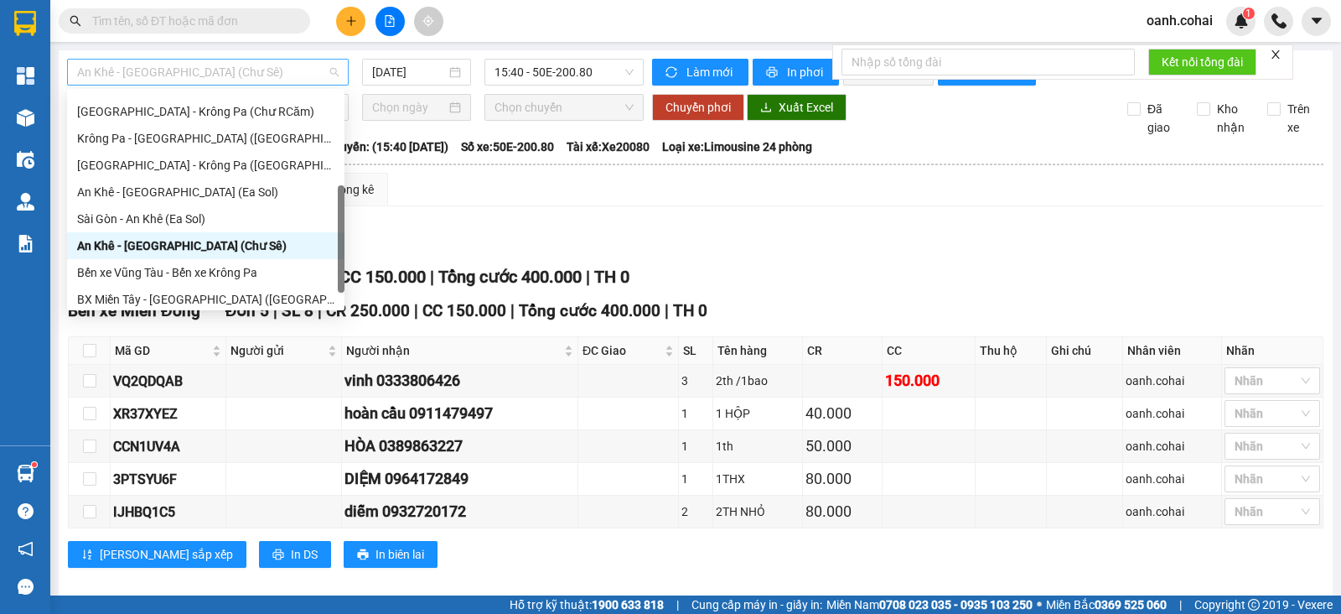
click at [314, 65] on span "An Khê - [GEOGRAPHIC_DATA] (Chư Sê)" at bounding box center [208, 72] width 262 height 25
click at [216, 139] on div "Krông Pa - [GEOGRAPHIC_DATA] ([GEOGRAPHIC_DATA])" at bounding box center [205, 138] width 257 height 18
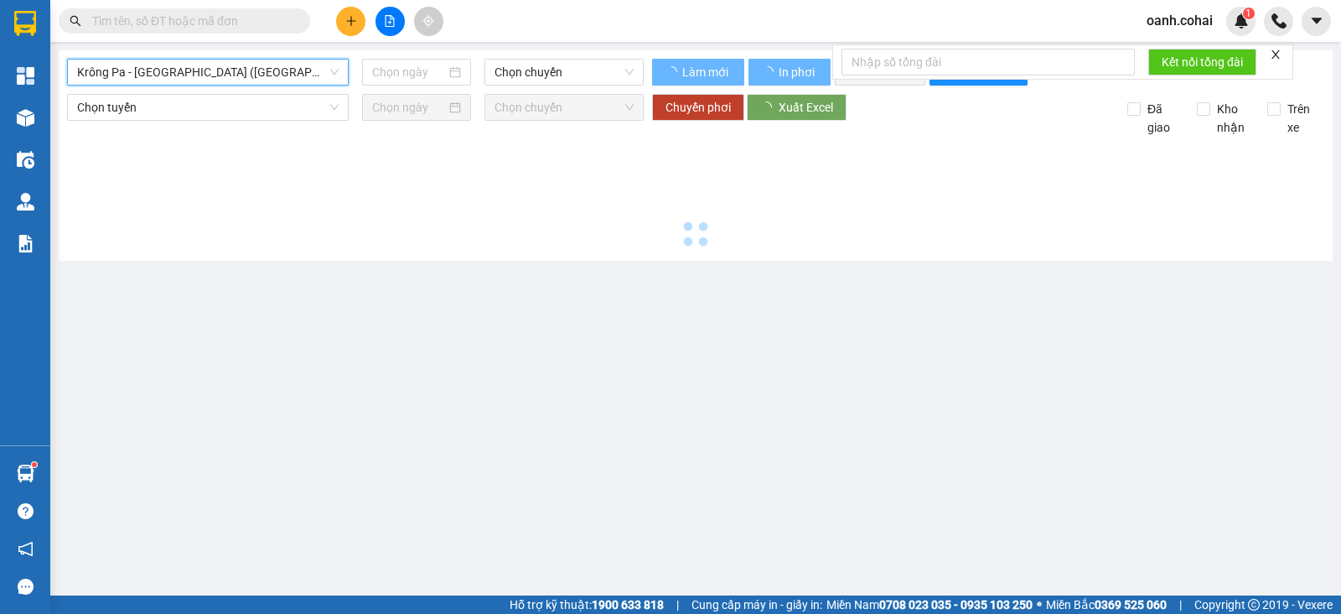
type input "[DATE]"
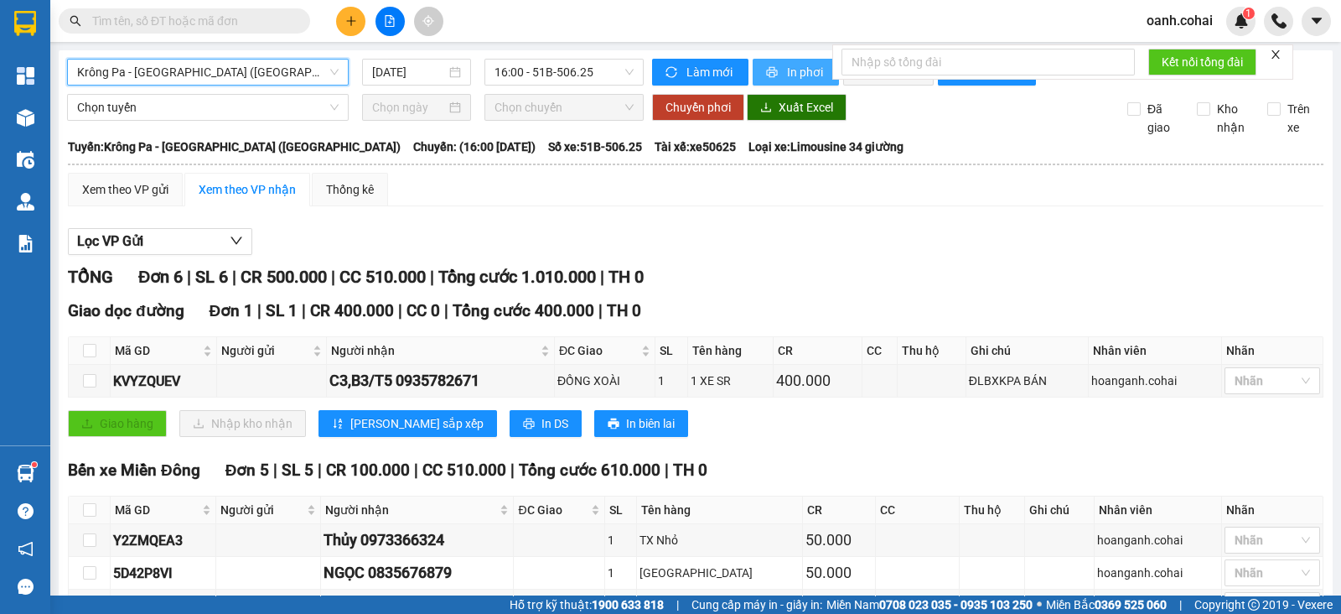
click at [787, 71] on span "In phơi" at bounding box center [806, 72] width 39 height 18
click at [246, 78] on span "Krông Pa - [GEOGRAPHIC_DATA] ([GEOGRAPHIC_DATA])" at bounding box center [208, 72] width 262 height 25
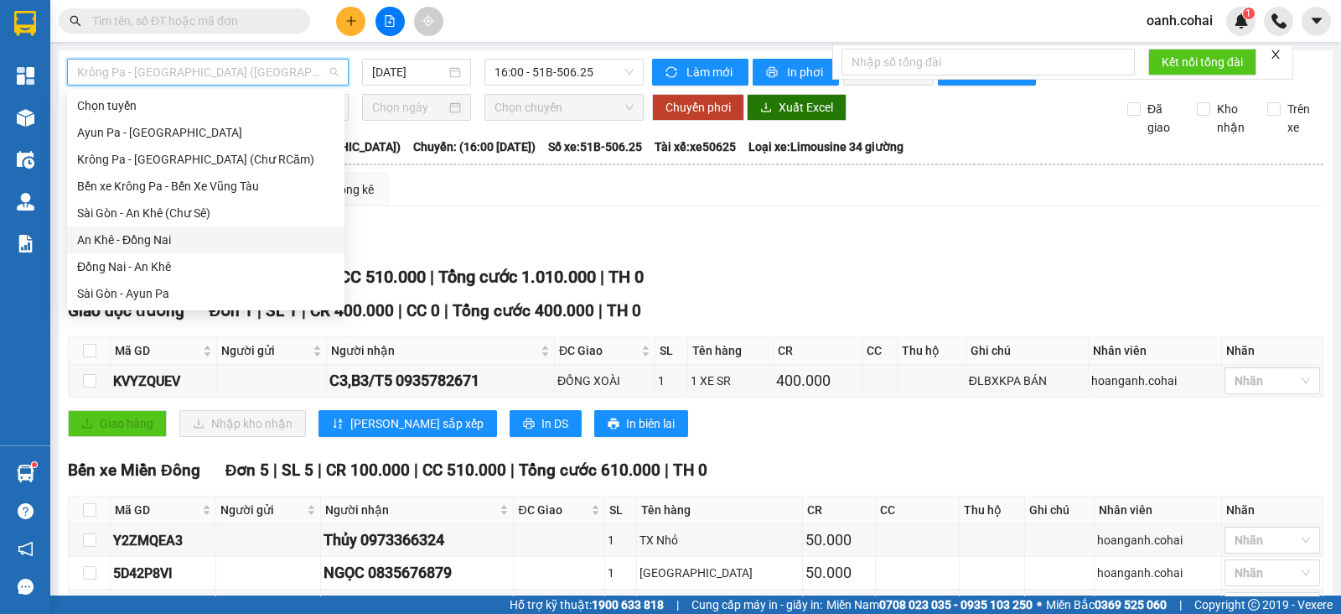
click at [163, 244] on div "An Khê - Đồng Nai" at bounding box center [205, 240] width 257 height 18
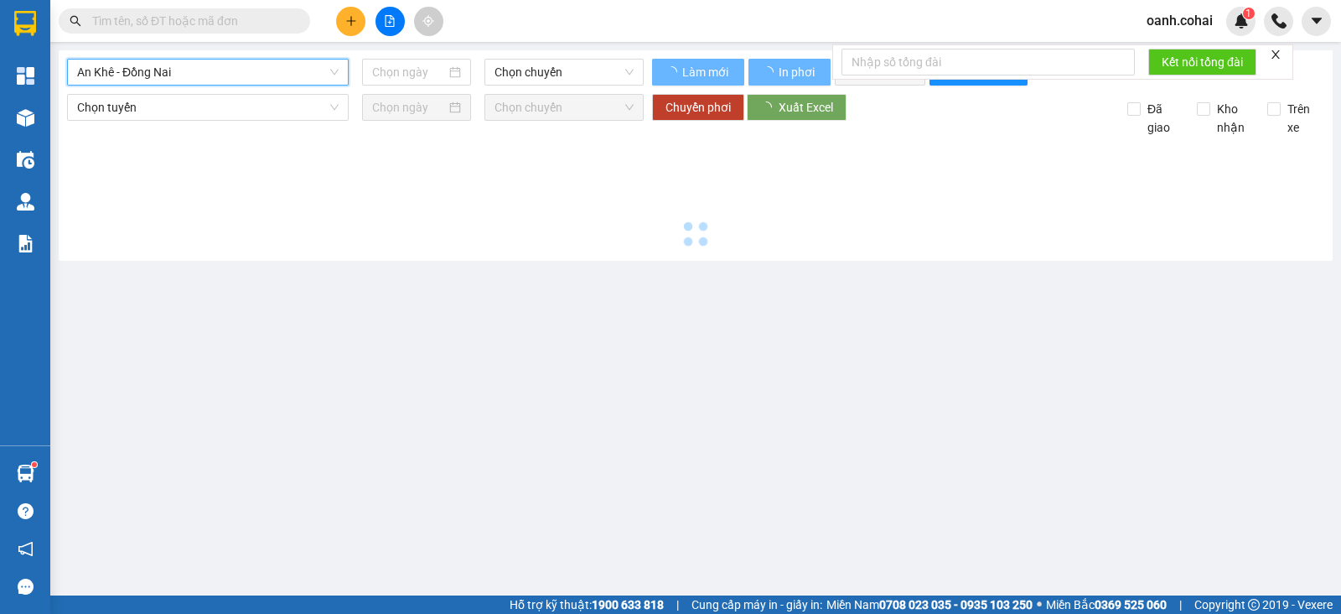
type input "[DATE]"
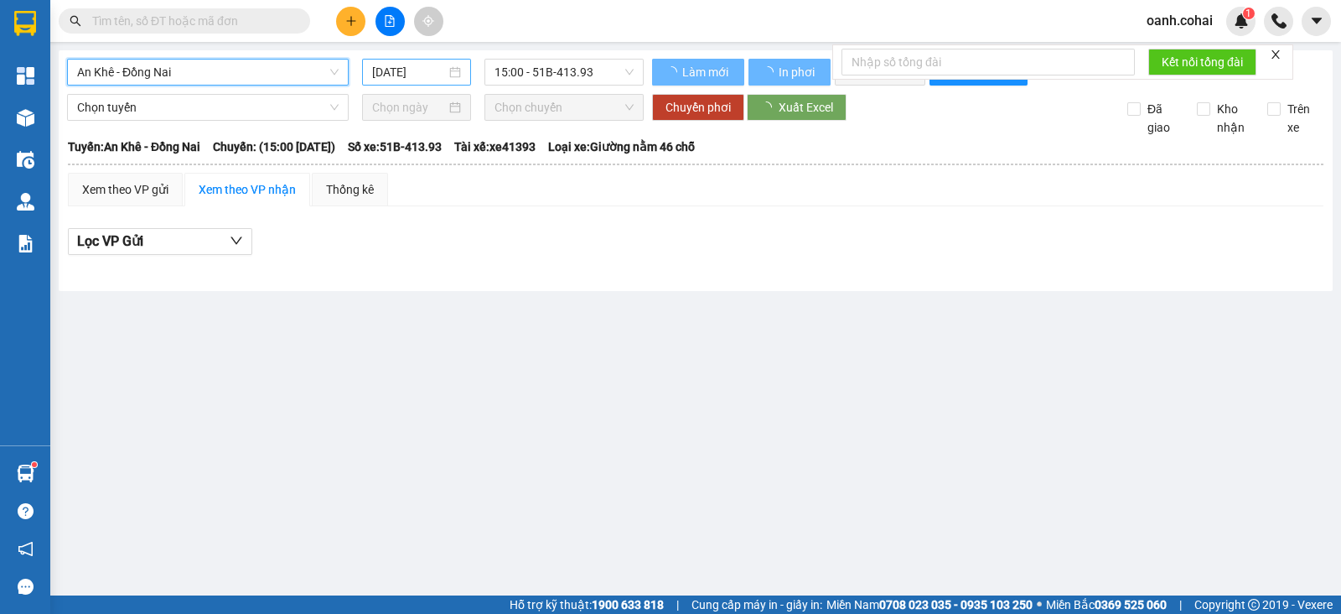
click at [454, 70] on div "[DATE]" at bounding box center [417, 72] width 90 height 18
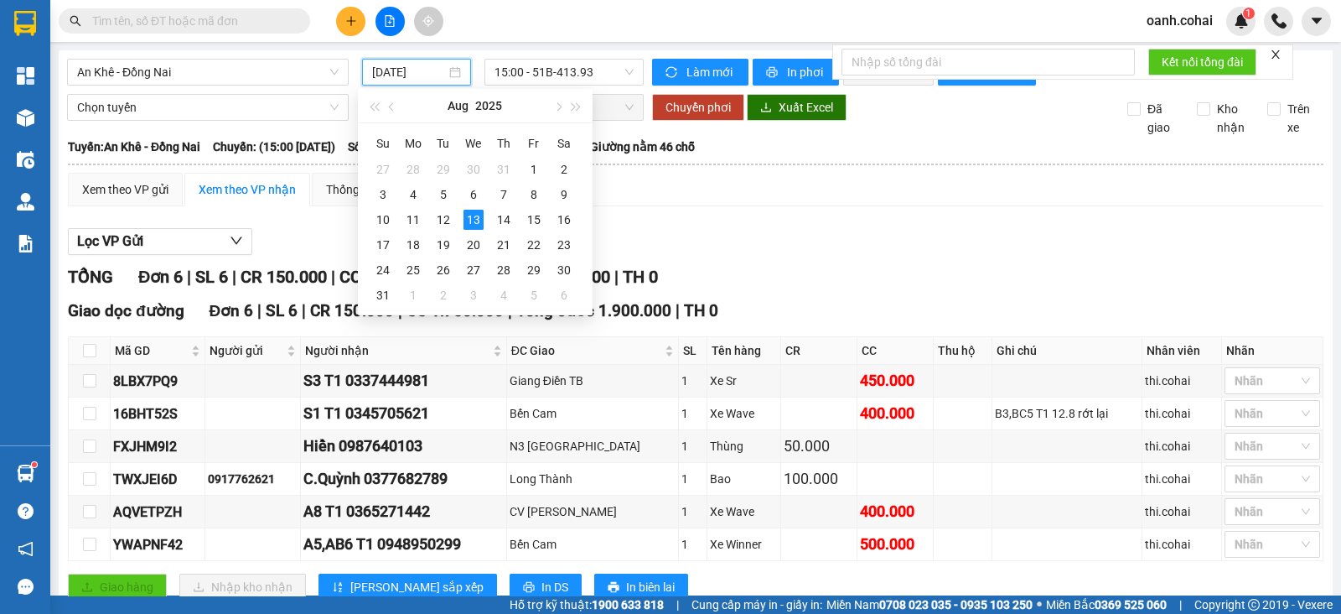
click at [837, 251] on div "Lọc VP Gửi" at bounding box center [696, 242] width 1256 height 28
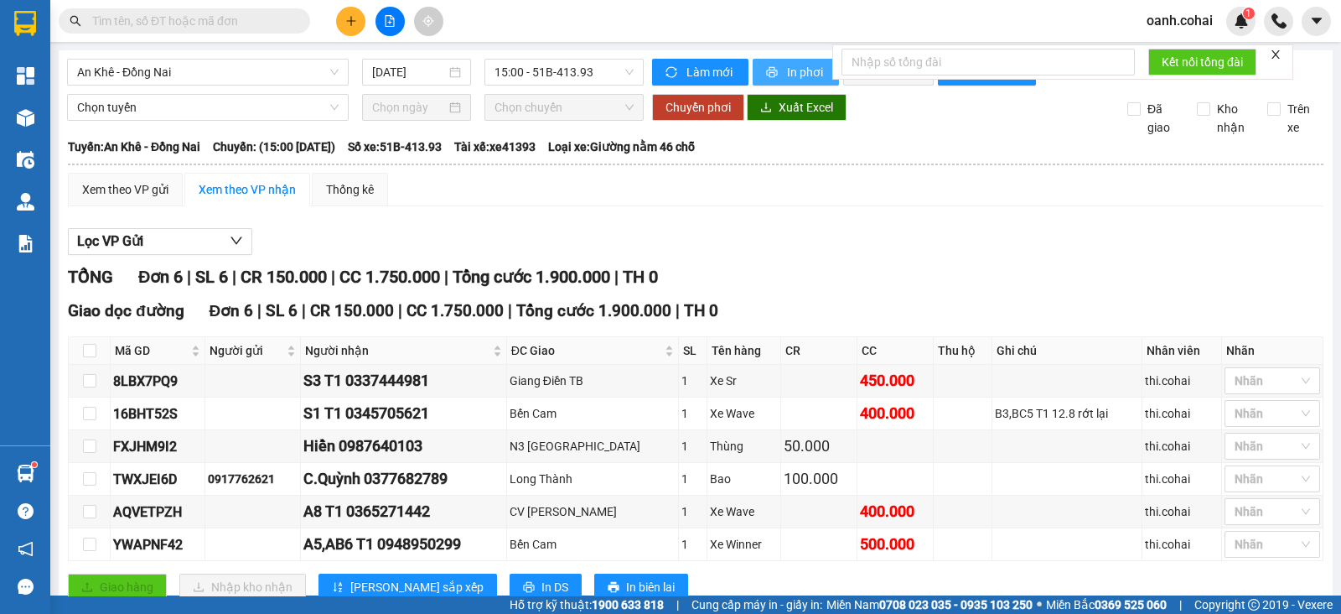
click at [787, 70] on span "In phơi" at bounding box center [806, 72] width 39 height 18
